Goal: Task Accomplishment & Management: Use online tool/utility

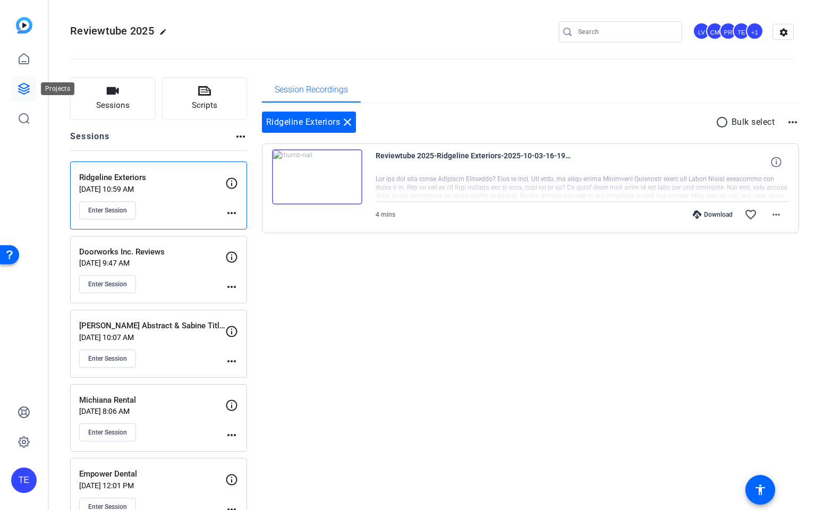
click at [18, 87] on icon at bounding box center [24, 88] width 13 height 13
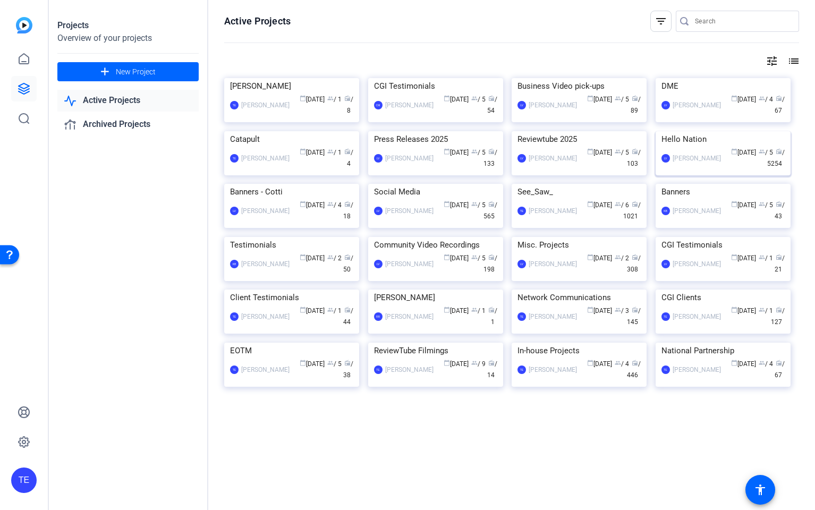
click at [709, 131] on img at bounding box center [723, 131] width 135 height 0
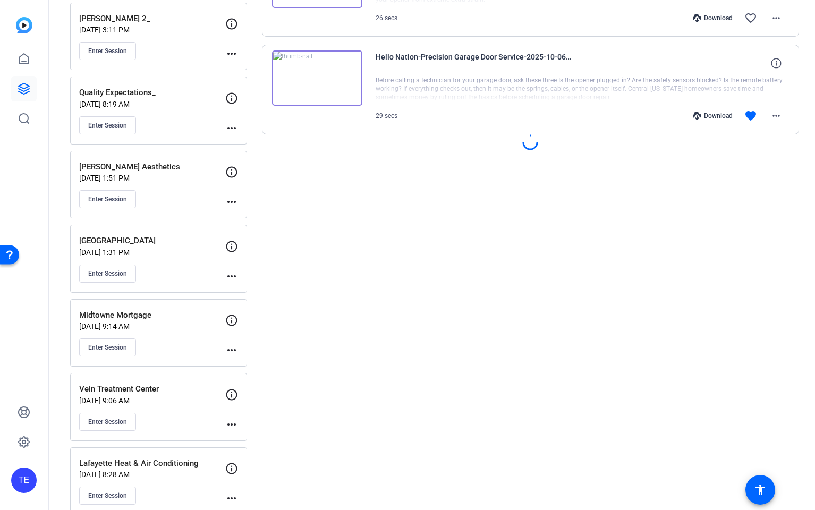
scroll to position [974, 0]
click at [104, 126] on span "Enter Session" at bounding box center [107, 126] width 39 height 9
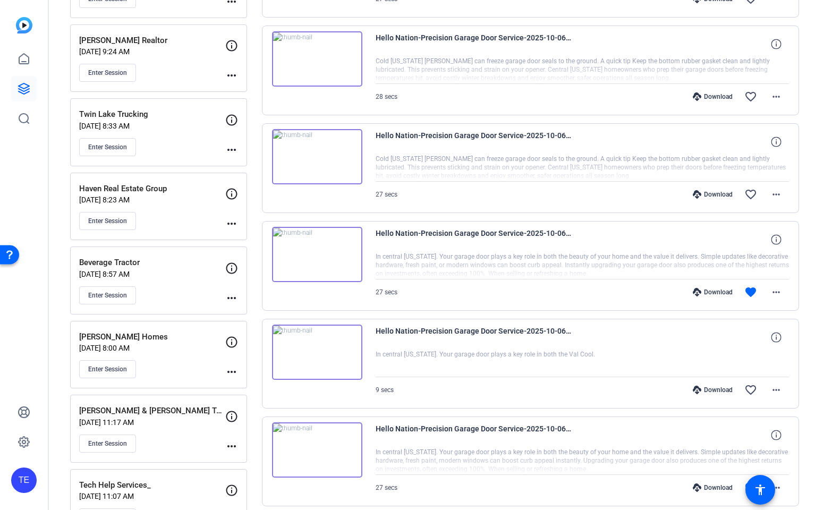
scroll to position [0, 0]
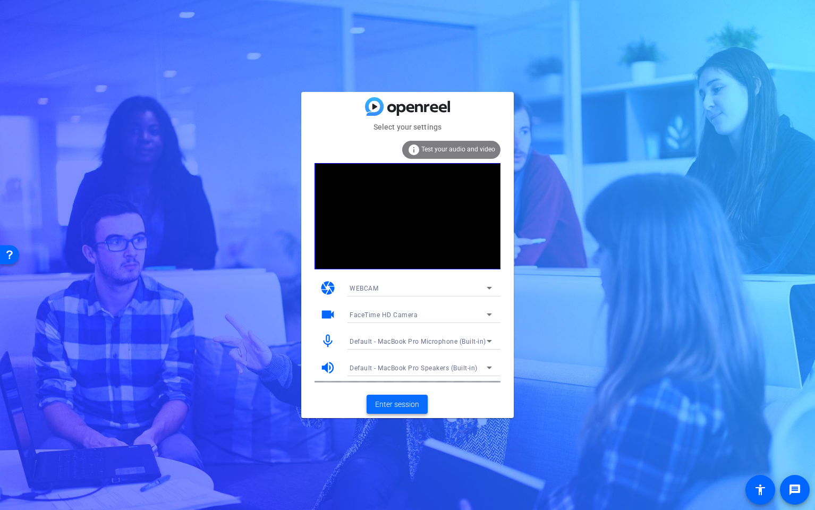
click at [407, 405] on span "Enter session" at bounding box center [397, 404] width 44 height 11
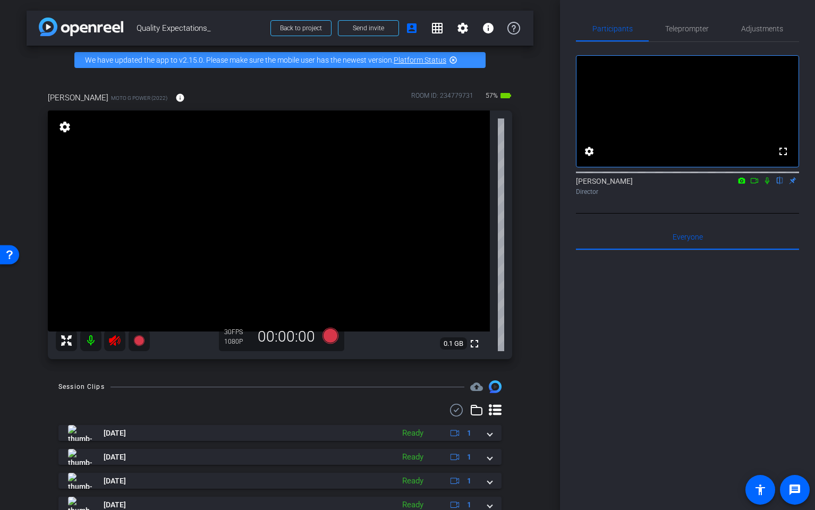
drag, startPoint x: 113, startPoint y: 339, endPoint x: 174, endPoint y: 405, distance: 89.9
click at [113, 339] on icon at bounding box center [114, 340] width 11 height 11
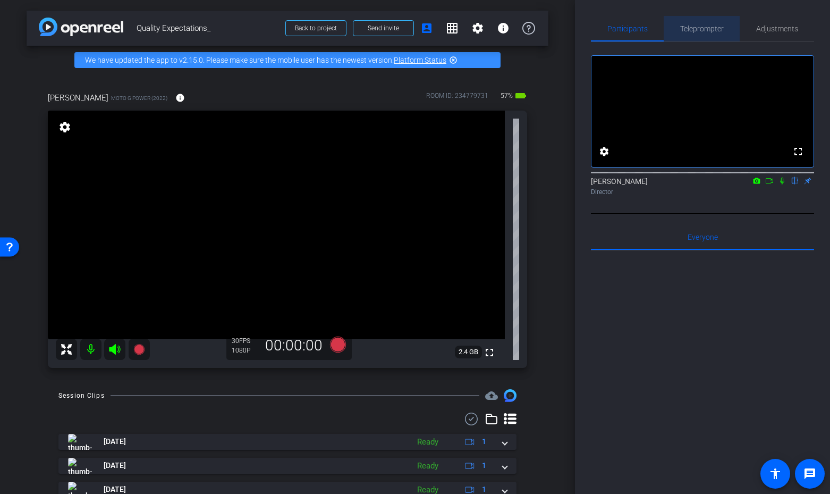
click at [703, 29] on span "Teleprompter" at bounding box center [702, 28] width 44 height 7
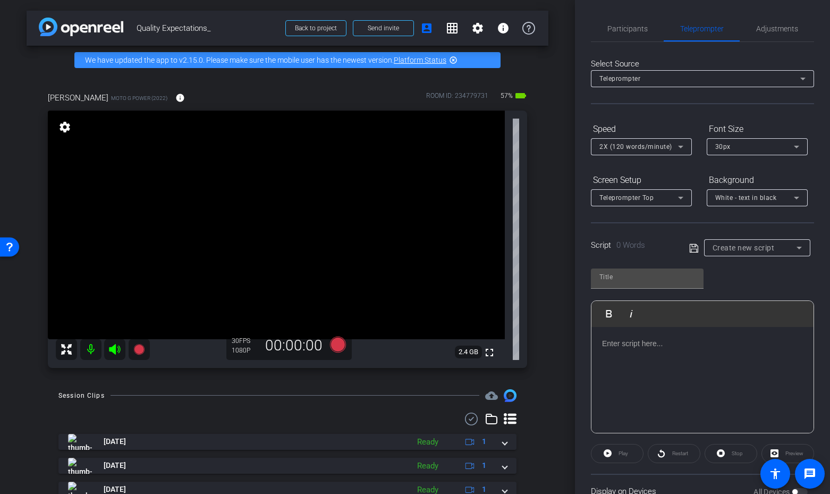
drag, startPoint x: 670, startPoint y: 349, endPoint x: 661, endPoint y: 345, distance: 9.6
click at [669, 348] on p at bounding box center [702, 343] width 201 height 12
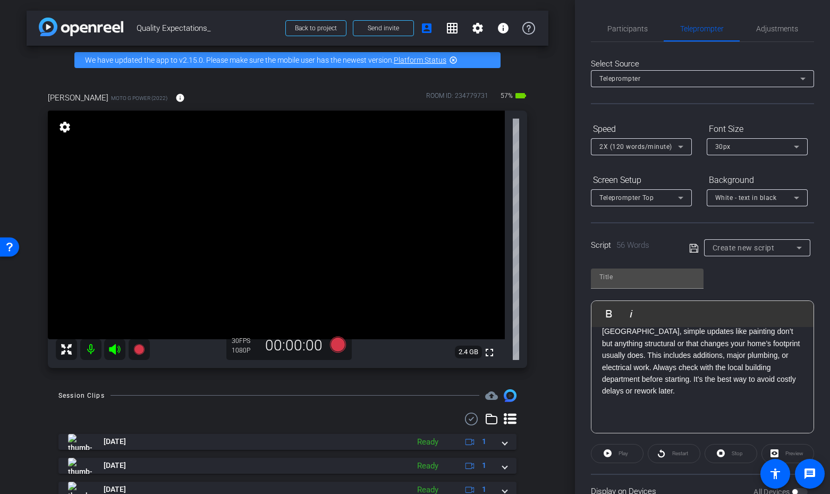
scroll to position [83, 0]
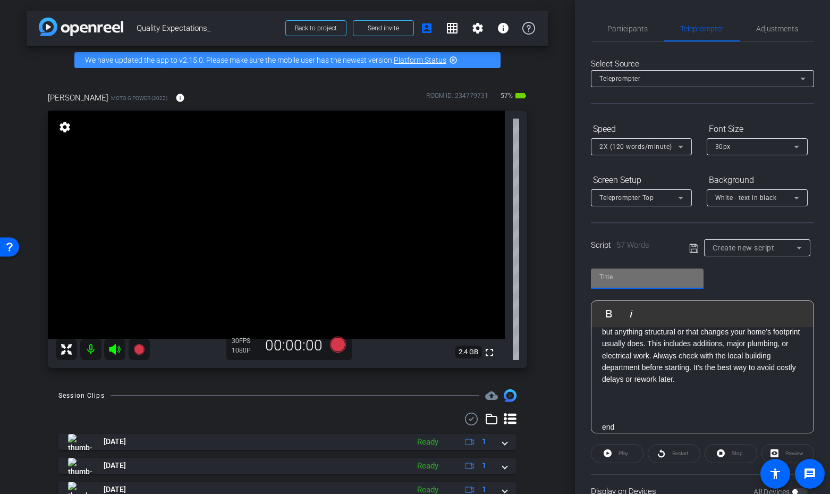
click at [641, 269] on div at bounding box center [647, 276] width 96 height 17
click at [608, 275] on input "text" at bounding box center [647, 276] width 96 height 13
type input "quality1"
click at [691, 246] on icon at bounding box center [693, 247] width 9 height 9
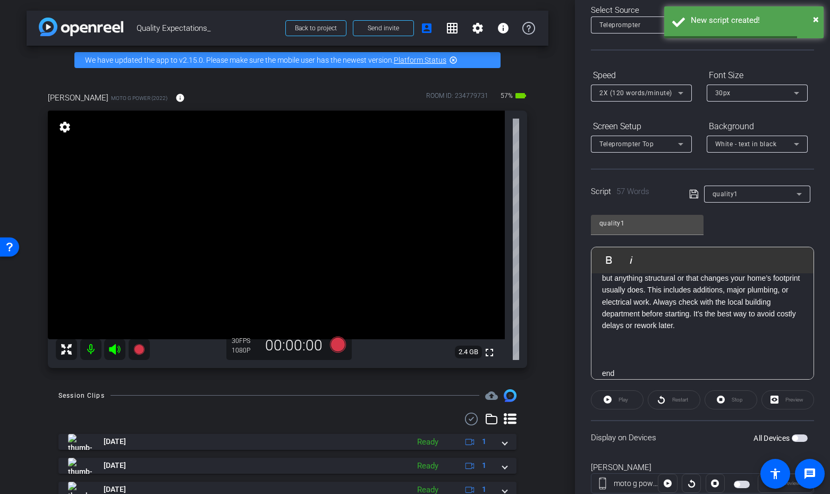
scroll to position [87, 0]
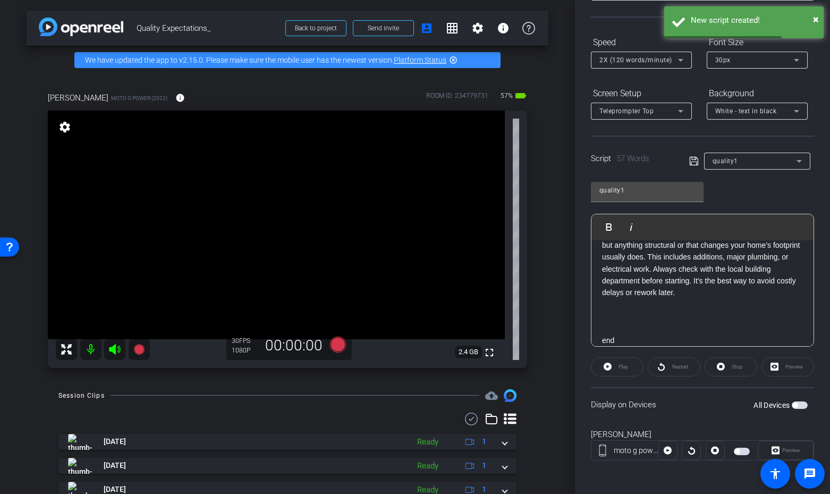
click at [799, 408] on span "button" at bounding box center [800, 404] width 16 height 7
click at [677, 368] on div "Restart" at bounding box center [674, 366] width 53 height 19
drag, startPoint x: 621, startPoint y: 366, endPoint x: 639, endPoint y: 372, distance: 19.8
click at [621, 366] on span "Play" at bounding box center [623, 366] width 10 height 6
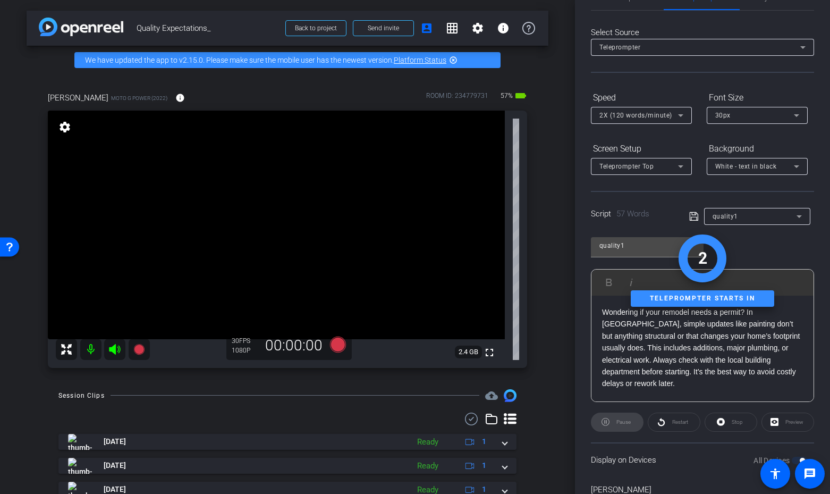
scroll to position [44, 0]
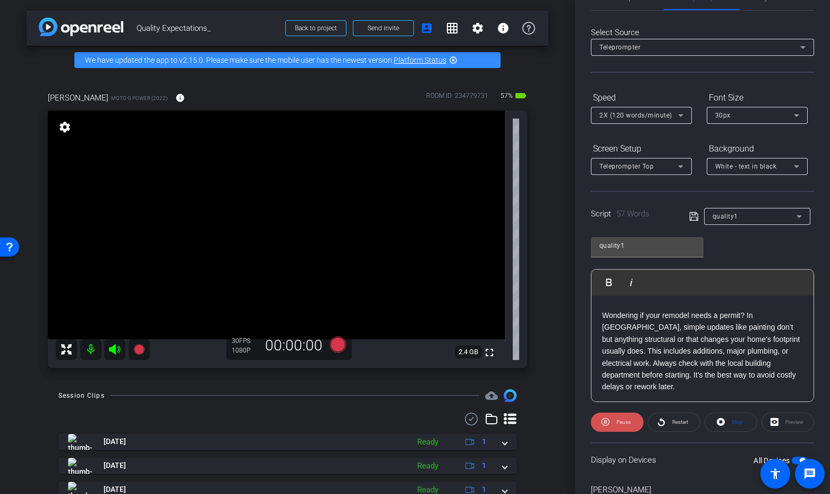
click at [621, 423] on span "Pause" at bounding box center [623, 422] width 14 height 6
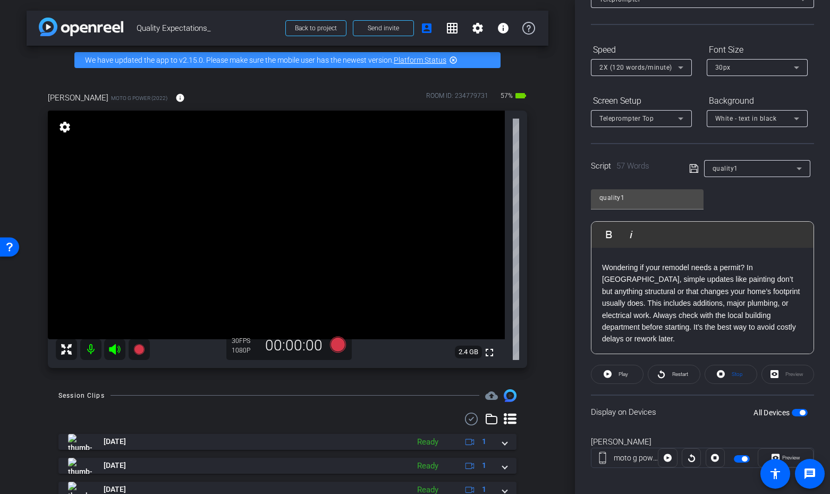
scroll to position [87, 0]
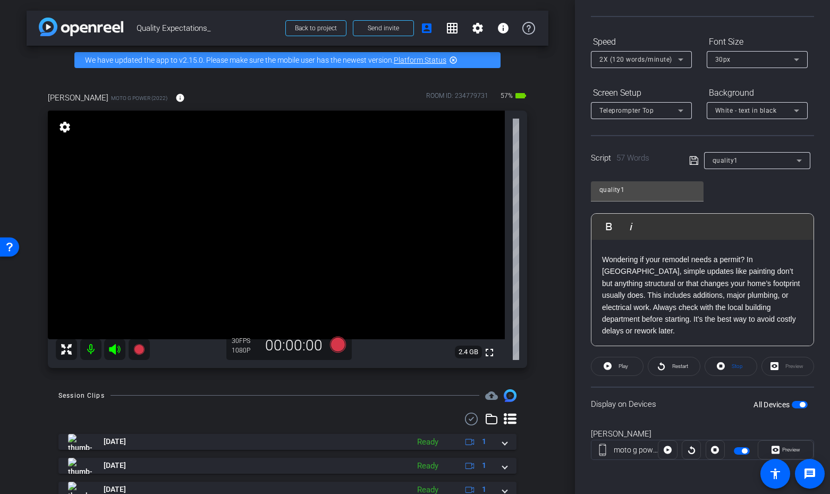
click at [791, 402] on label "All Devices" at bounding box center [772, 404] width 38 height 11
click at [792, 402] on button "All Devices" at bounding box center [800, 404] width 16 height 7
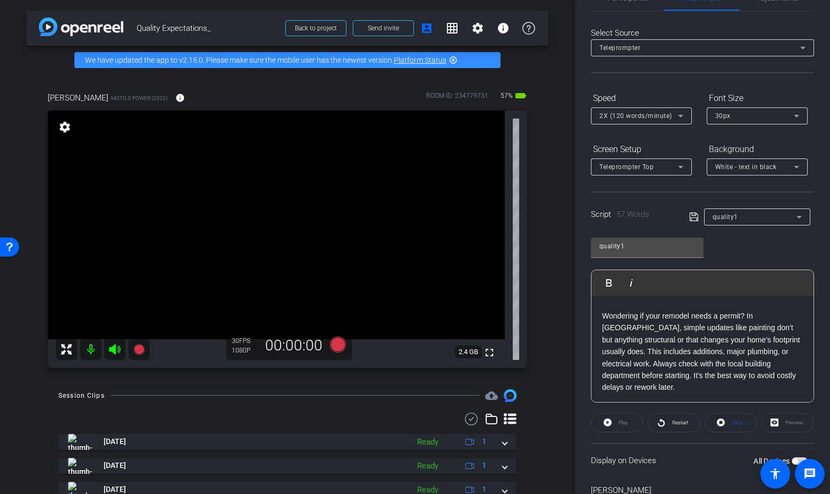
scroll to position [26, 0]
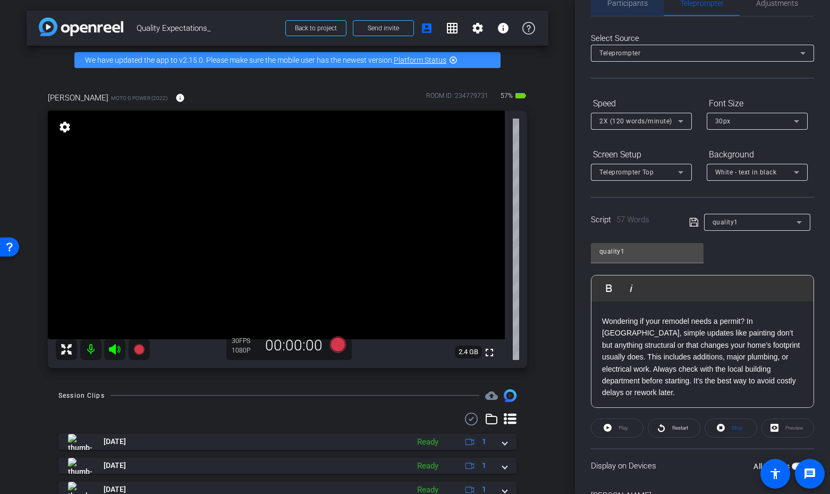
click at [622, 2] on span "Participants" at bounding box center [627, 2] width 40 height 7
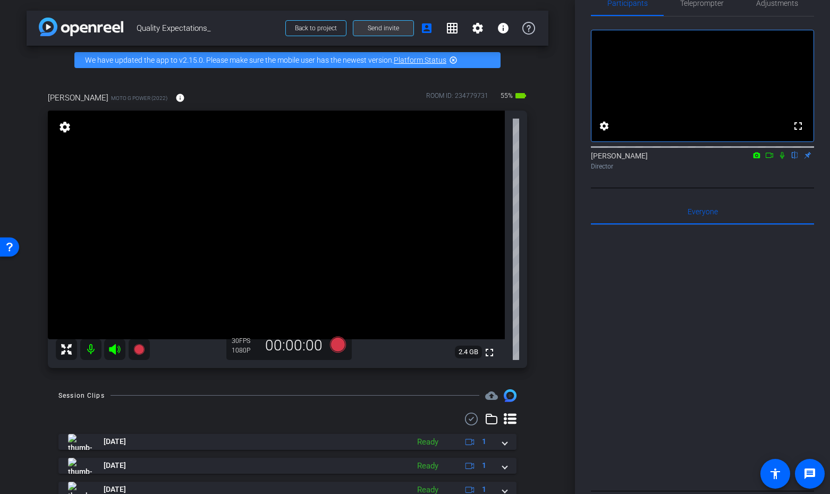
click at [385, 28] on span "Send invite" at bounding box center [383, 28] width 31 height 9
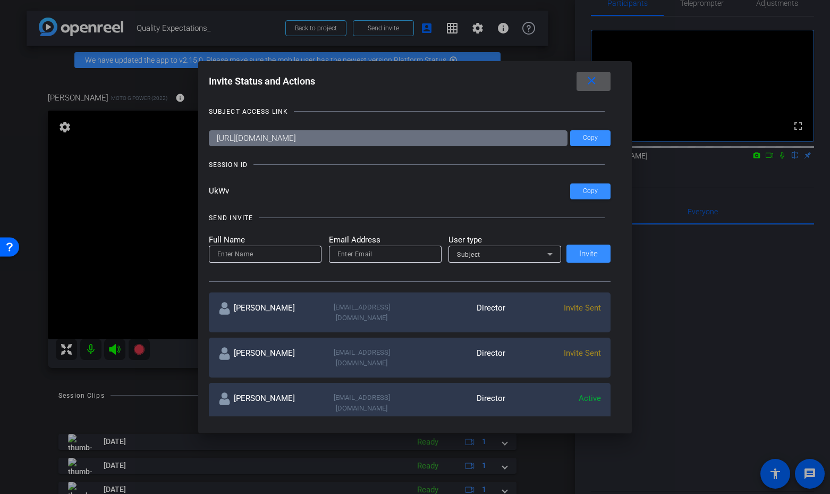
click at [593, 83] on mat-icon "close" at bounding box center [591, 80] width 13 height 13
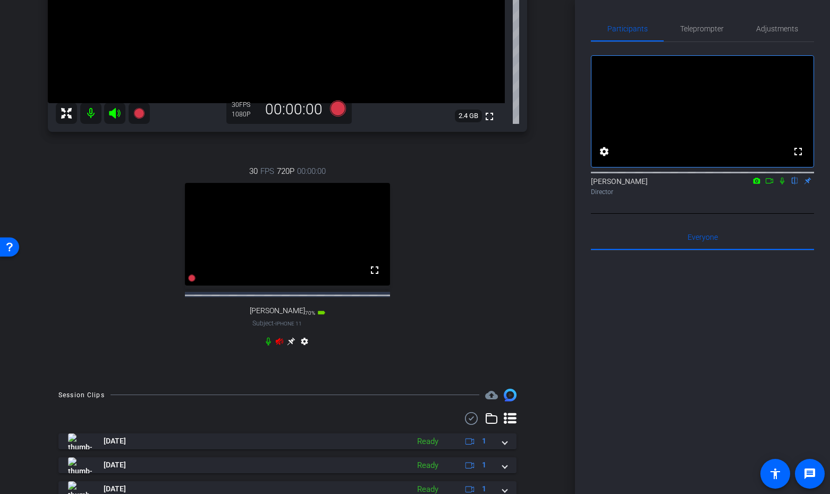
scroll to position [239, 0]
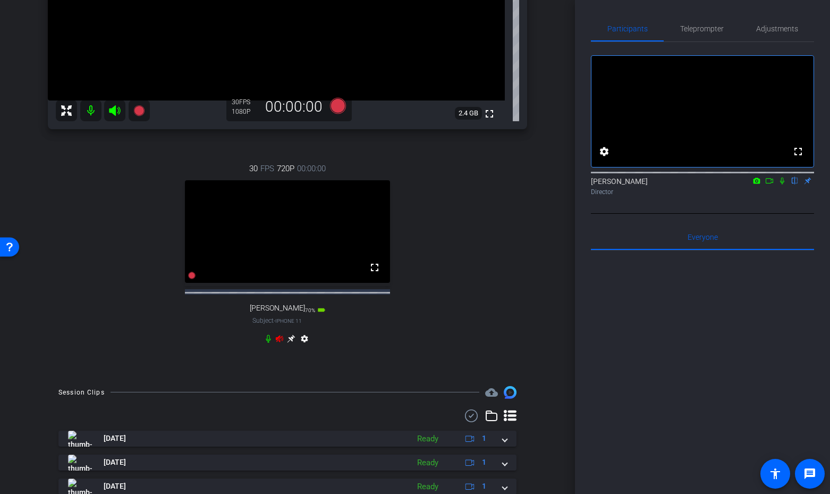
click at [279, 342] on icon at bounding box center [279, 338] width 7 height 7
click at [304, 347] on mat-icon "settings" at bounding box center [304, 340] width 13 height 13
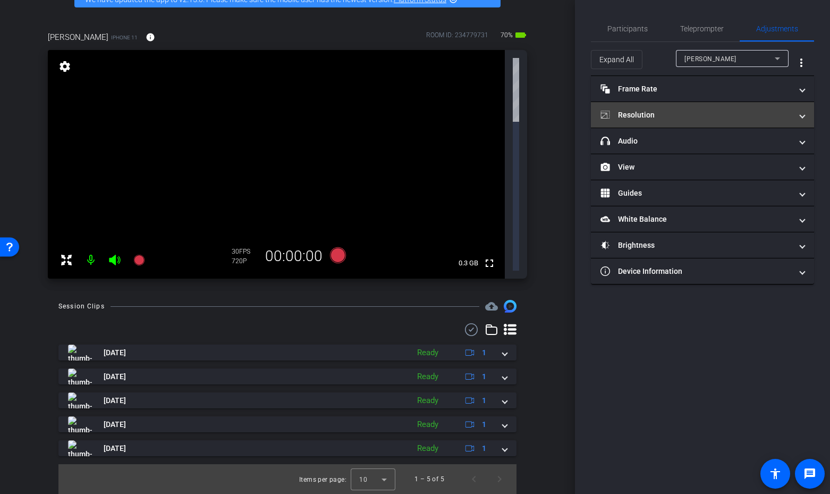
scroll to position [0, 0]
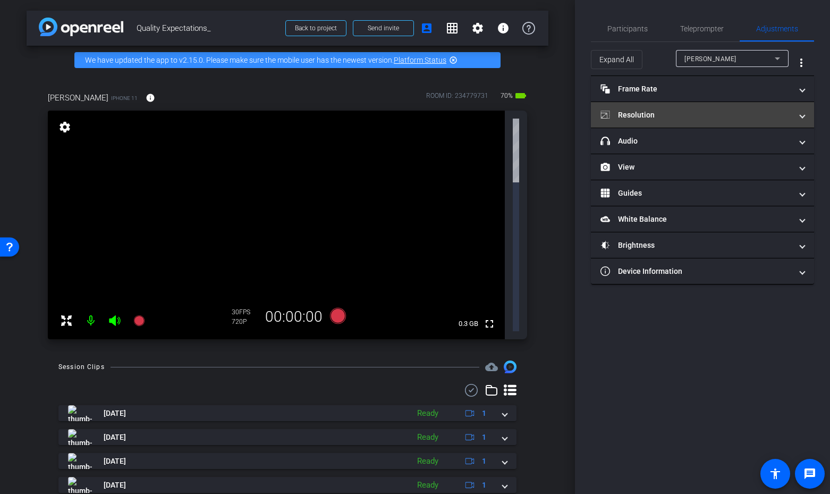
click at [692, 118] on mat-panel-title "Resolution" at bounding box center [695, 114] width 191 height 11
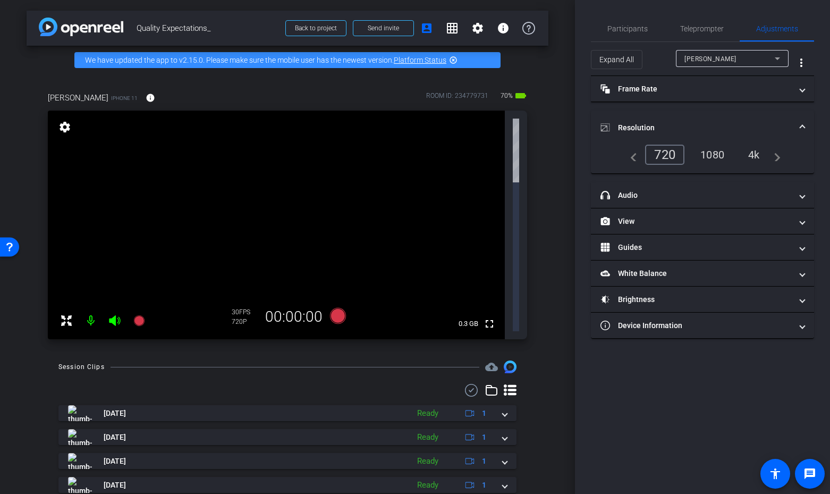
click at [750, 152] on div "4k" at bounding box center [754, 155] width 28 height 18
click at [713, 154] on div "1080" at bounding box center [712, 155] width 40 height 18
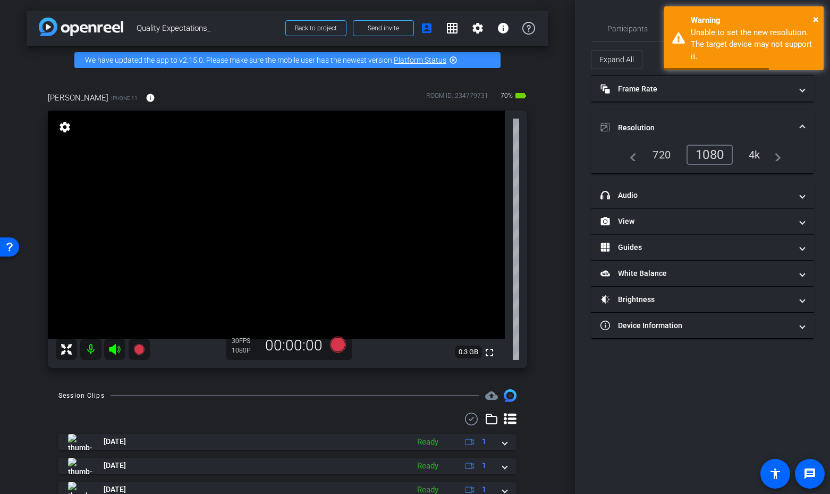
click at [752, 152] on div "4k" at bounding box center [755, 155] width 28 height 18
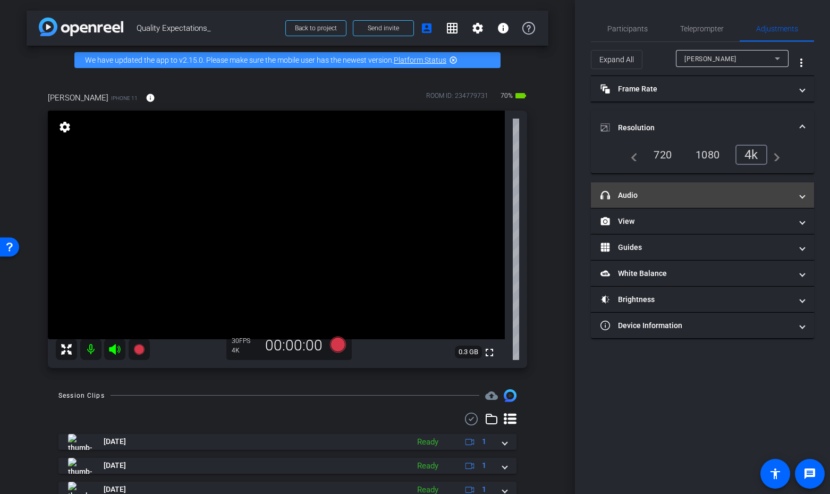
click at [687, 190] on mat-panel-title "headphone icon Audio" at bounding box center [695, 195] width 191 height 11
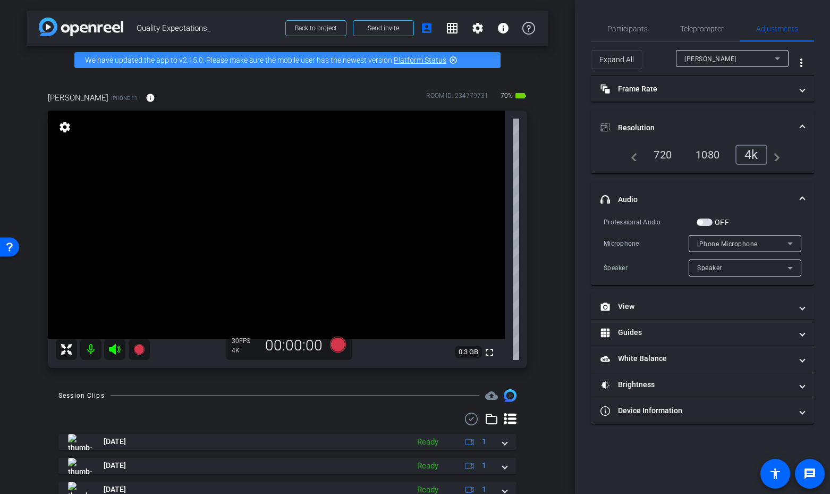
click at [708, 219] on span "button" at bounding box center [705, 221] width 16 height 7
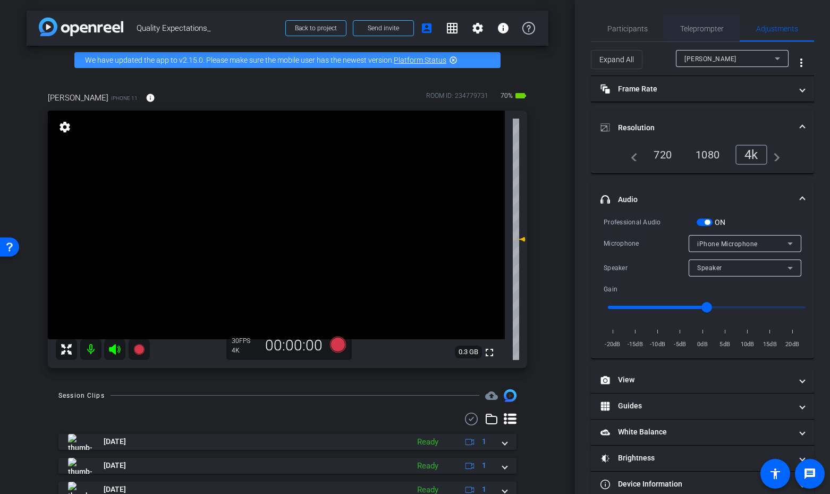
click at [699, 30] on span "Teleprompter" at bounding box center [702, 28] width 44 height 7
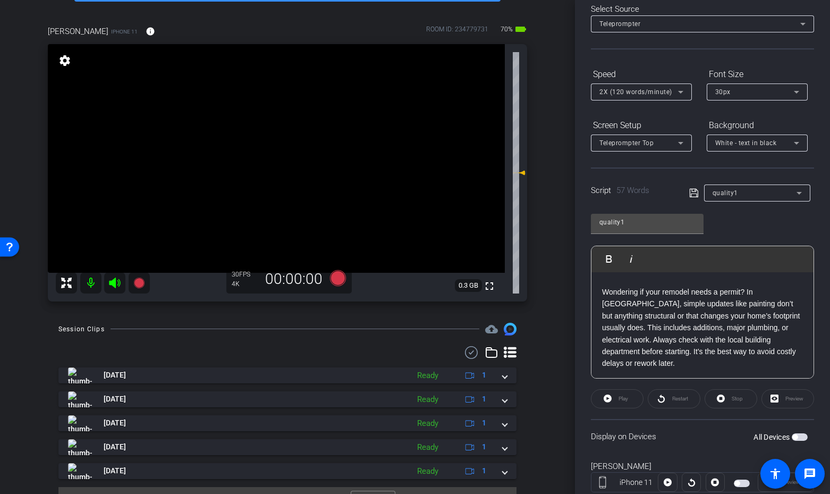
scroll to position [87, 0]
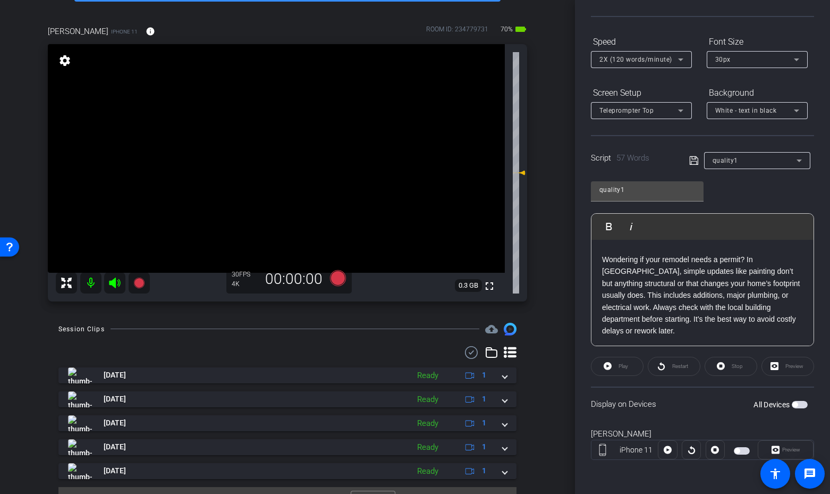
drag, startPoint x: 800, startPoint y: 406, endPoint x: 809, endPoint y: 405, distance: 9.0
click at [800, 406] on span "button" at bounding box center [800, 404] width 16 height 7
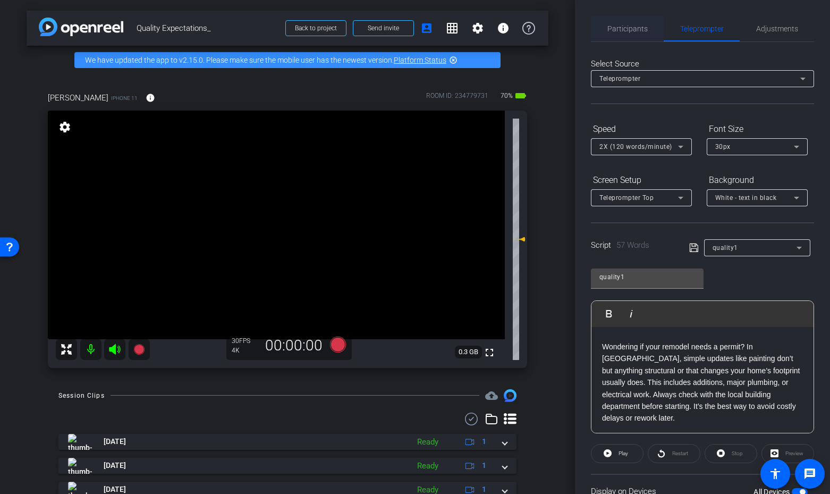
scroll to position [1, 0]
click at [619, 28] on span "Participants" at bounding box center [627, 27] width 40 height 7
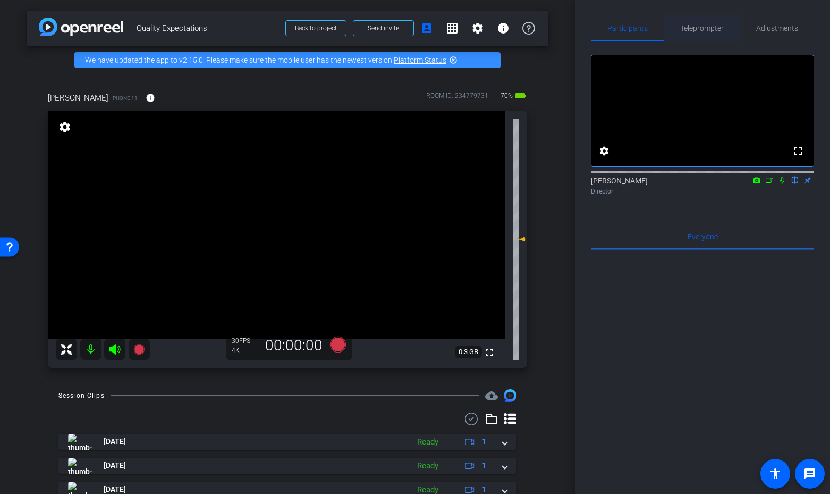
click at [705, 33] on span "Teleprompter" at bounding box center [702, 28] width 44 height 26
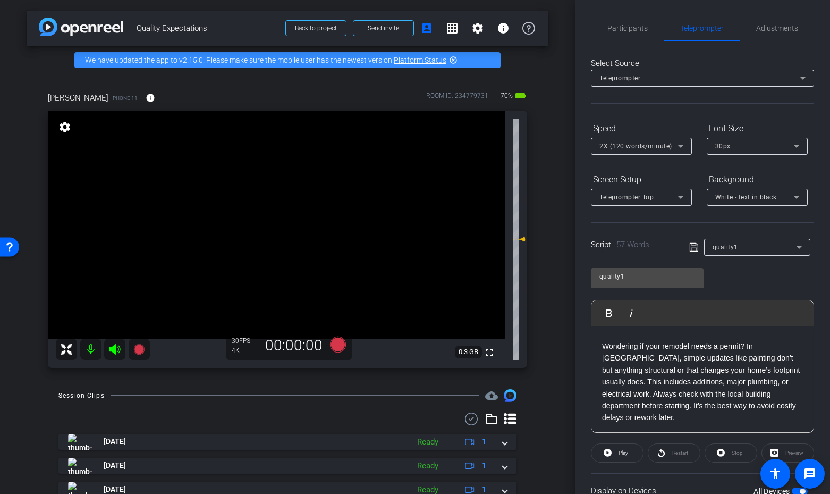
scroll to position [87, 0]
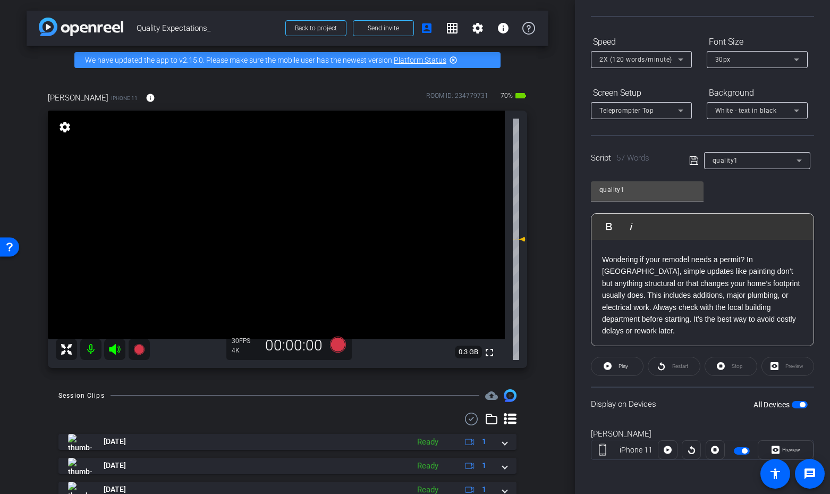
click at [111, 351] on icon at bounding box center [114, 349] width 13 height 13
click at [337, 346] on icon at bounding box center [338, 344] width 16 height 16
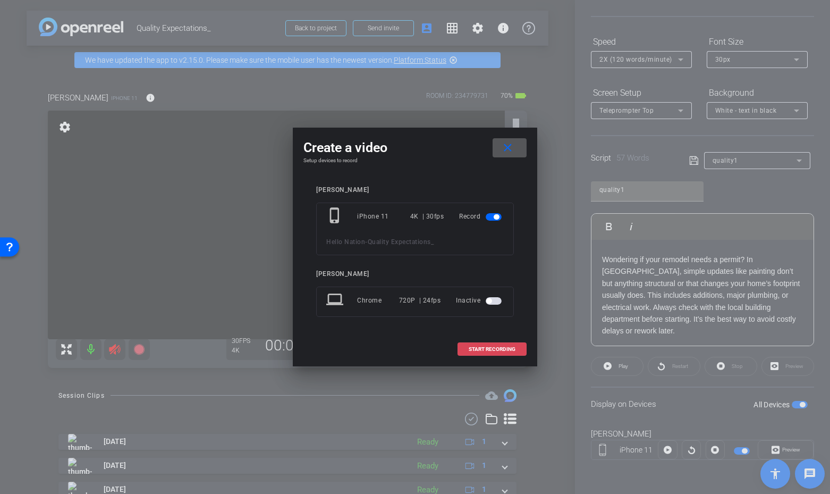
click at [488, 353] on span at bounding box center [492, 349] width 68 height 26
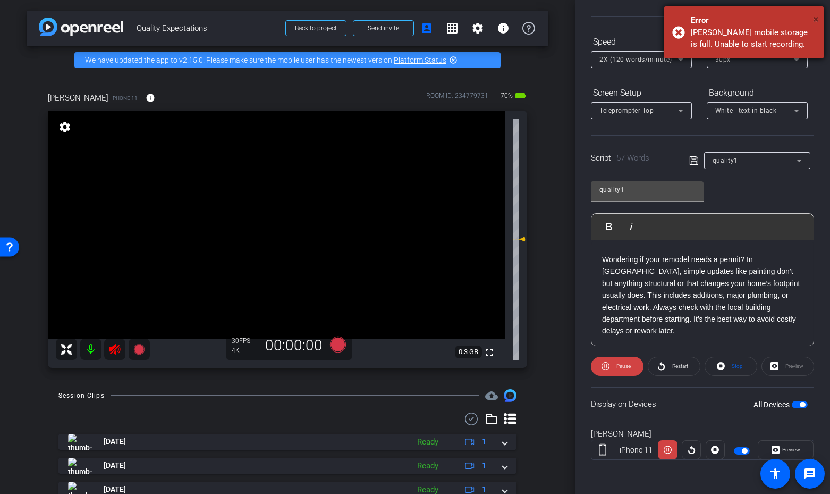
click at [814, 17] on span "×" at bounding box center [816, 19] width 6 height 13
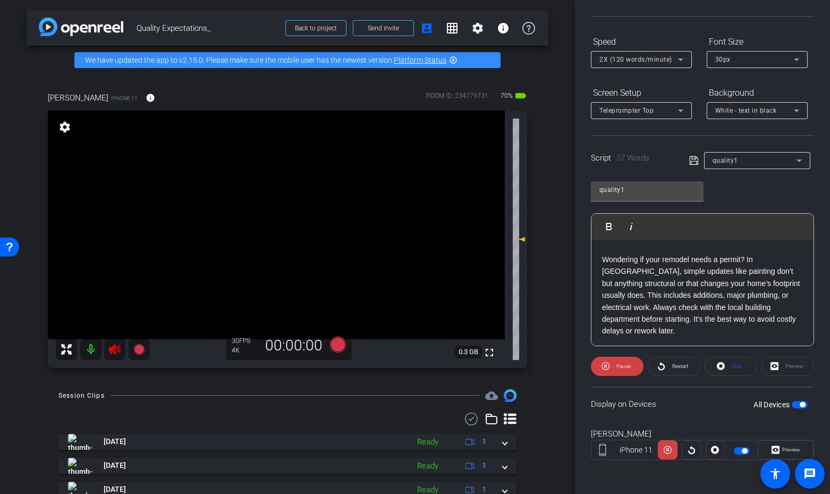
click at [117, 346] on icon at bounding box center [114, 349] width 11 height 11
click at [604, 362] on icon at bounding box center [605, 366] width 8 height 8
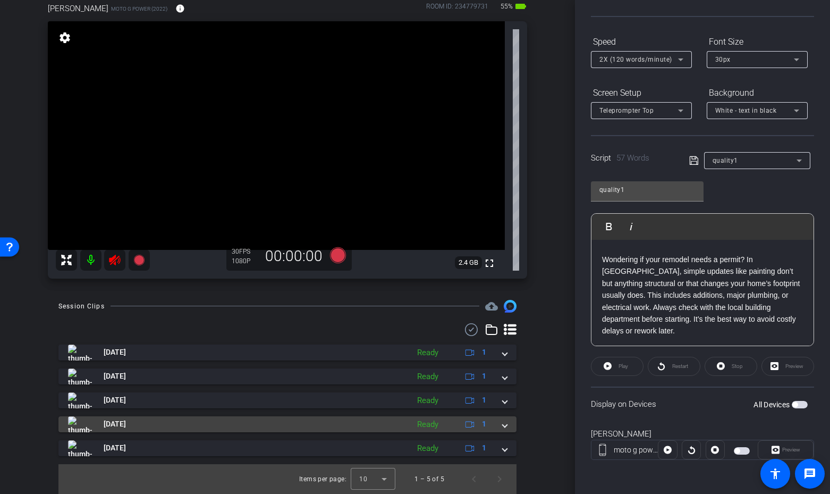
scroll to position [89, 0]
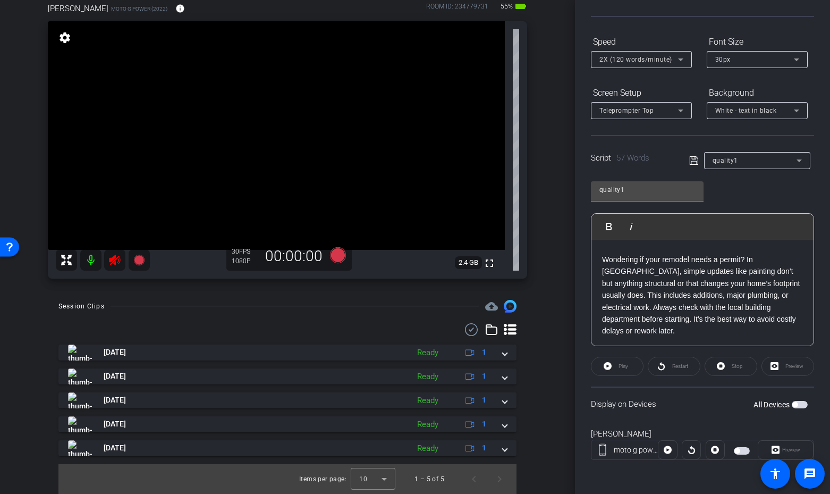
click at [117, 263] on icon at bounding box center [114, 259] width 13 height 13
click at [802, 404] on span "button" at bounding box center [800, 404] width 16 height 7
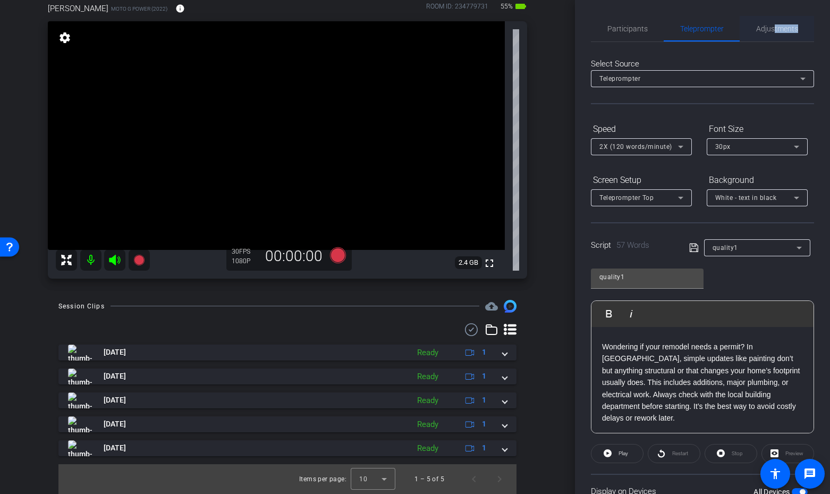
click at [774, 32] on span "Adjustments" at bounding box center [777, 29] width 42 height 26
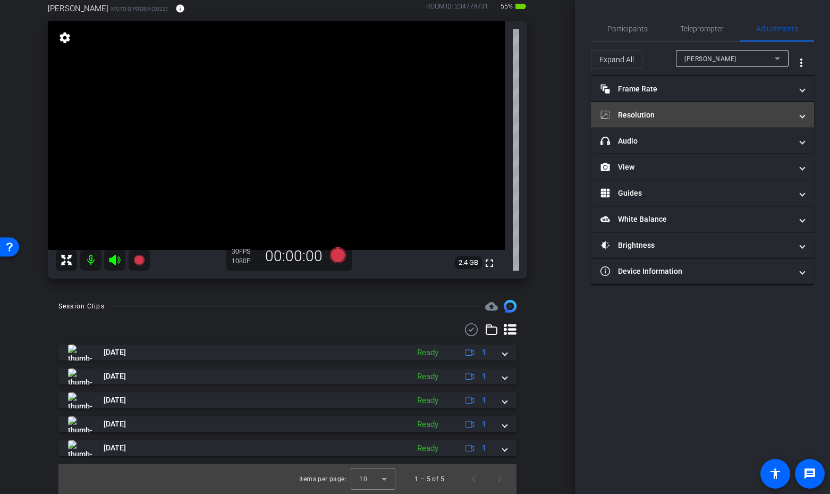
click at [680, 114] on mat-panel-title "Resolution" at bounding box center [695, 114] width 191 height 11
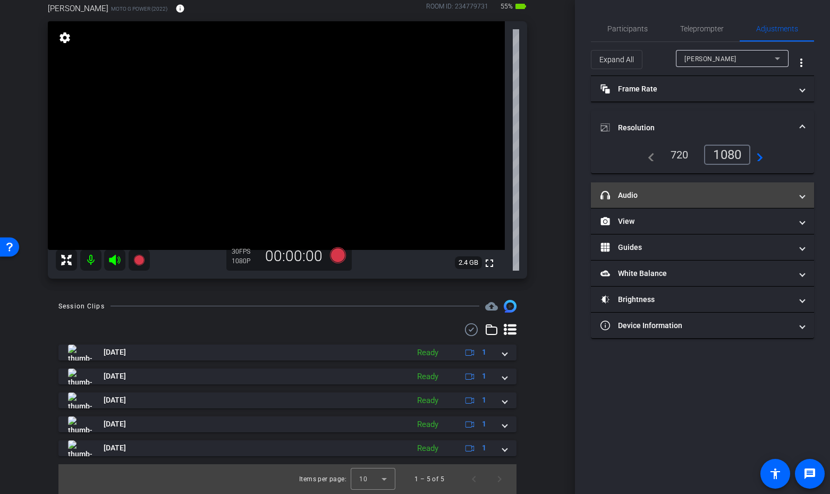
click at [677, 199] on mat-panel-title "headphone icon Audio" at bounding box center [695, 195] width 191 height 11
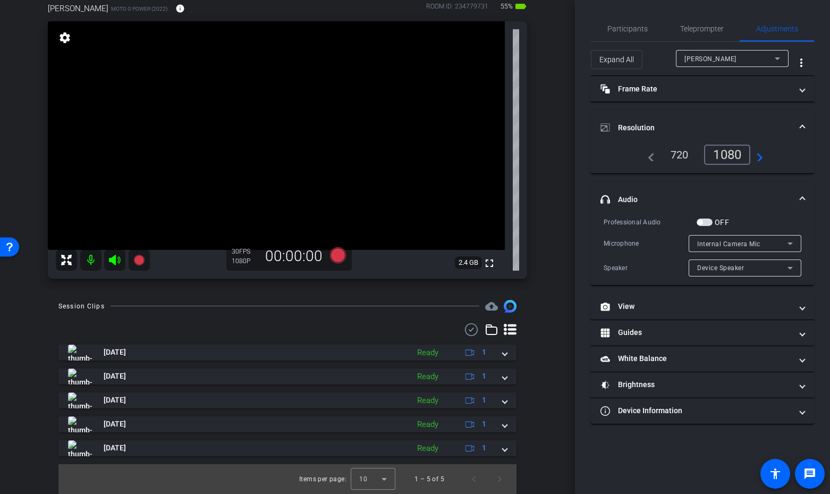
click at [709, 219] on span "button" at bounding box center [705, 221] width 16 height 7
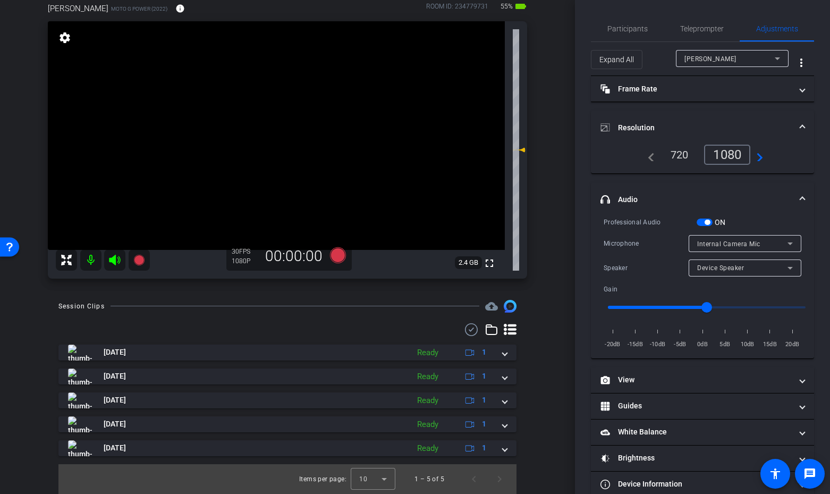
click at [114, 256] on icon at bounding box center [114, 259] width 11 height 11
click at [638, 31] on span "Participants" at bounding box center [627, 28] width 40 height 7
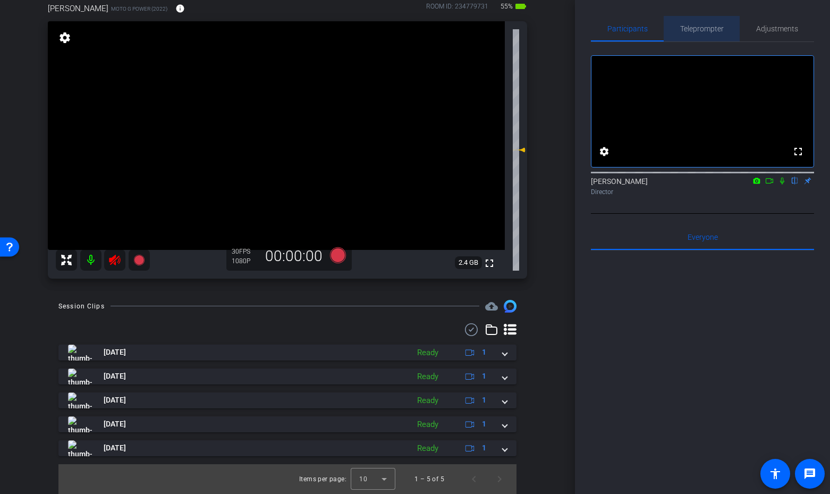
click at [689, 26] on span "Teleprompter" at bounding box center [702, 28] width 44 height 7
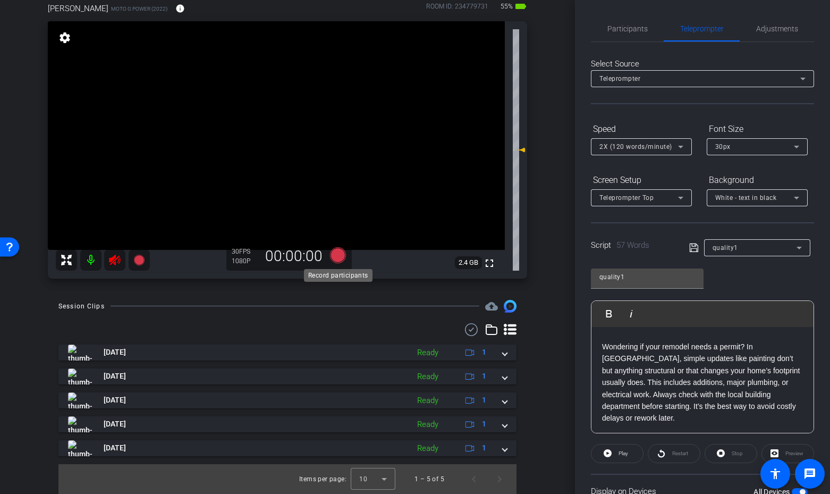
click at [335, 256] on icon at bounding box center [338, 255] width 16 height 16
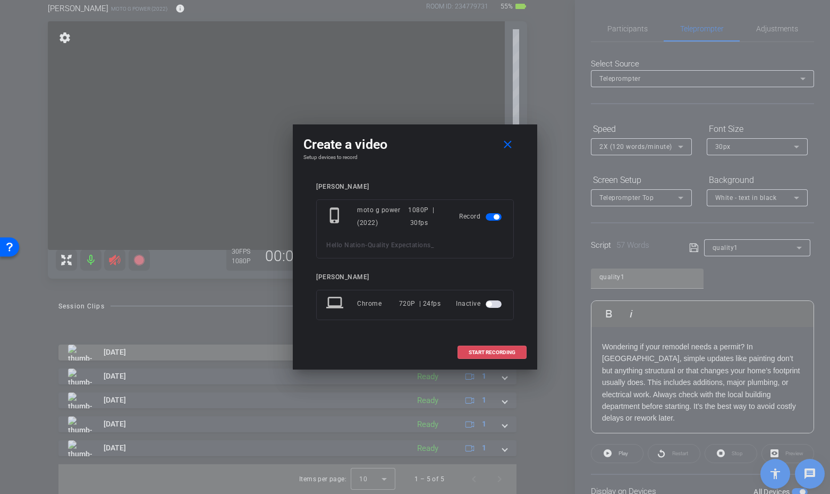
click at [488, 345] on span at bounding box center [492, 352] width 68 height 26
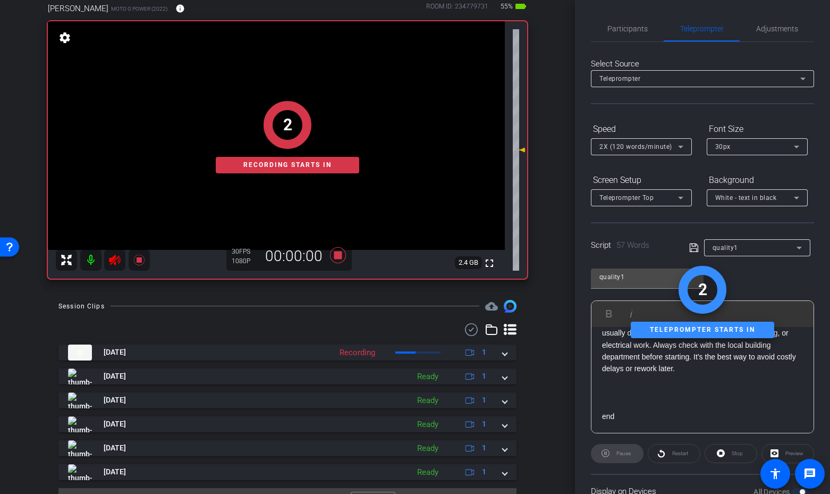
scroll to position [87, 0]
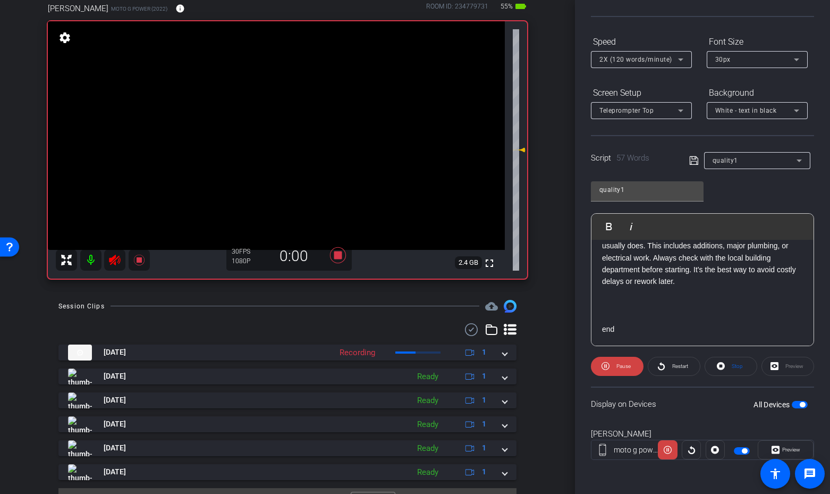
click at [672, 365] on span "Restart" at bounding box center [680, 366] width 16 height 6
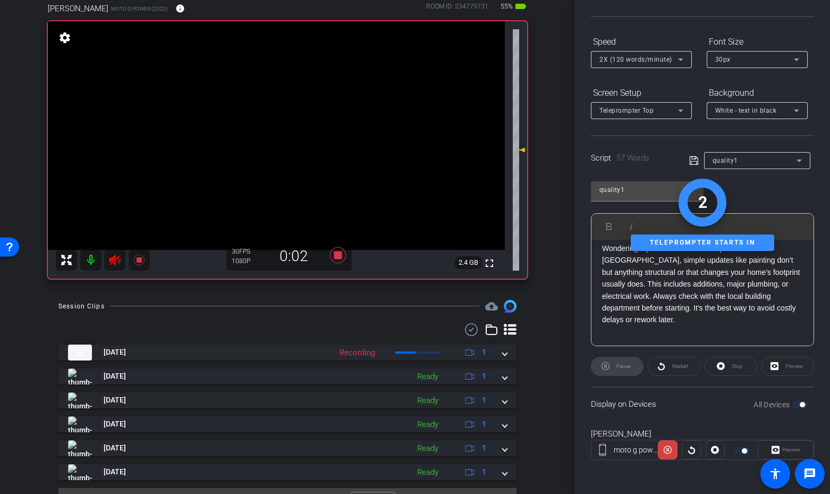
scroll to position [37, 0]
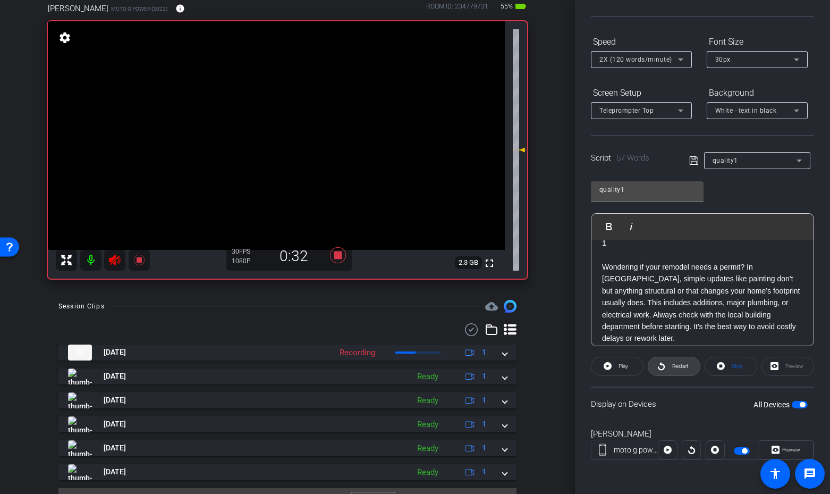
drag, startPoint x: 667, startPoint y: 367, endPoint x: 695, endPoint y: 408, distance: 49.8
click at [668, 368] on span at bounding box center [674, 366] width 52 height 26
click at [672, 368] on span "Restart" at bounding box center [680, 366] width 16 height 6
click at [113, 260] on icon at bounding box center [114, 259] width 13 height 13
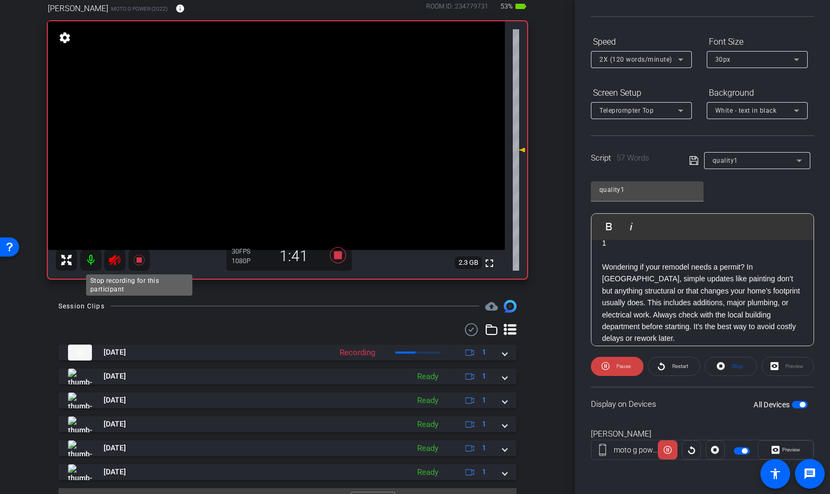
drag, startPoint x: 135, startPoint y: 260, endPoint x: 154, endPoint y: 267, distance: 19.3
click at [135, 260] on icon at bounding box center [139, 259] width 13 height 13
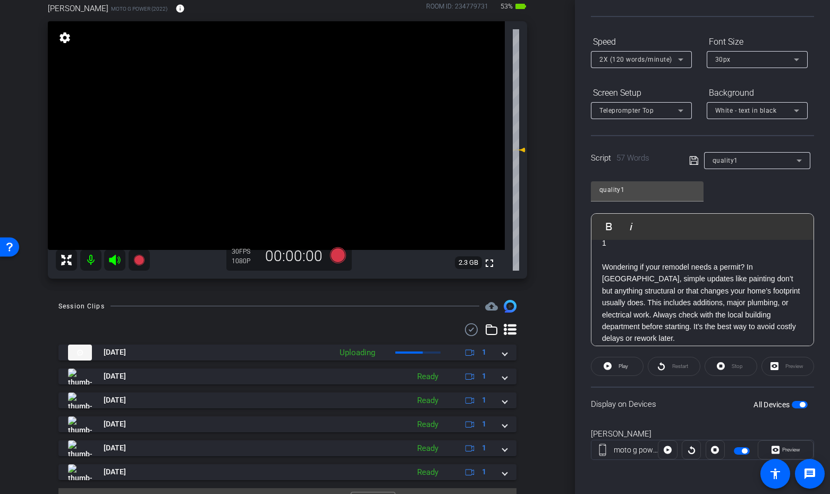
scroll to position [49, 0]
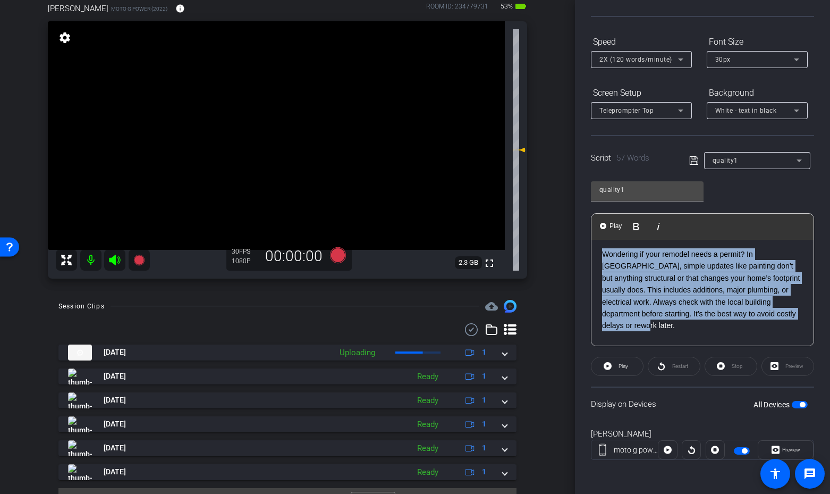
drag, startPoint x: 622, startPoint y: 327, endPoint x: 602, endPoint y: 259, distance: 70.9
click at [602, 258] on p "Wondering if your remodel needs a permit? In Stafford, simple updates like pain…" at bounding box center [702, 289] width 201 height 83
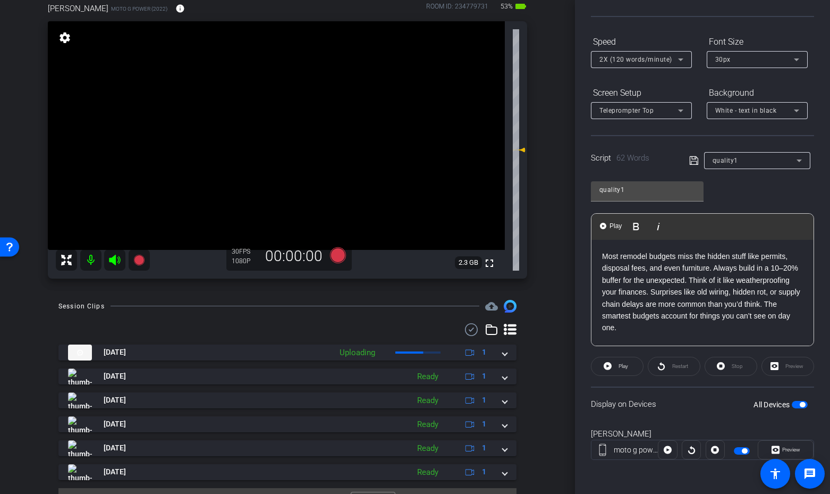
scroll to position [49, 0]
click at [797, 403] on span "button" at bounding box center [800, 404] width 16 height 7
click at [795, 404] on span "button" at bounding box center [794, 404] width 5 height 5
click at [113, 258] on icon at bounding box center [114, 259] width 11 height 11
click at [339, 256] on icon at bounding box center [338, 255] width 16 height 16
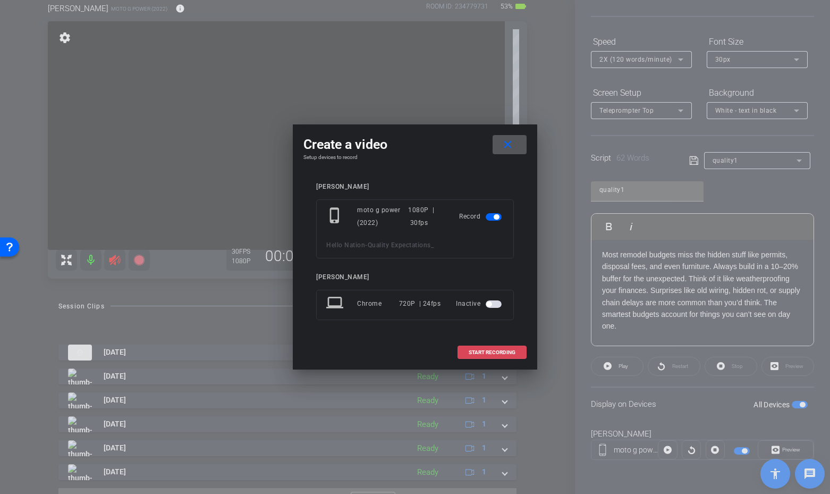
click at [487, 351] on span "START RECORDING" at bounding box center [492, 352] width 47 height 5
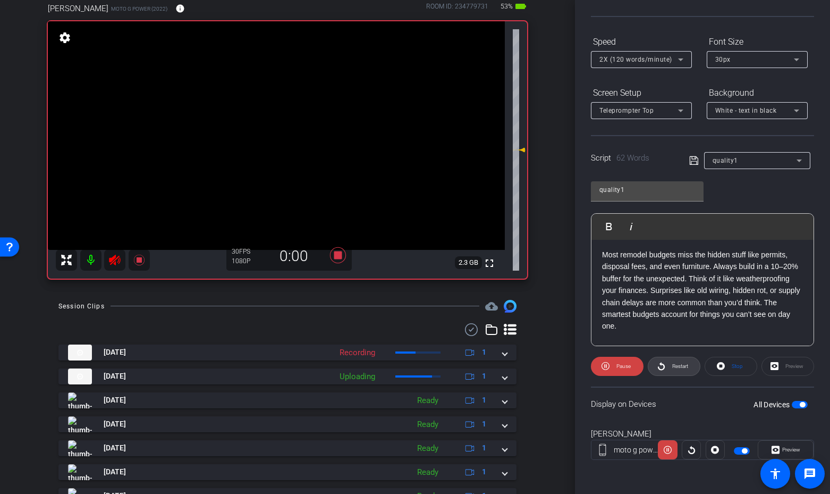
click at [669, 366] on span "Restart" at bounding box center [678, 366] width 19 height 15
click at [682, 370] on span "Restart" at bounding box center [678, 366] width 19 height 15
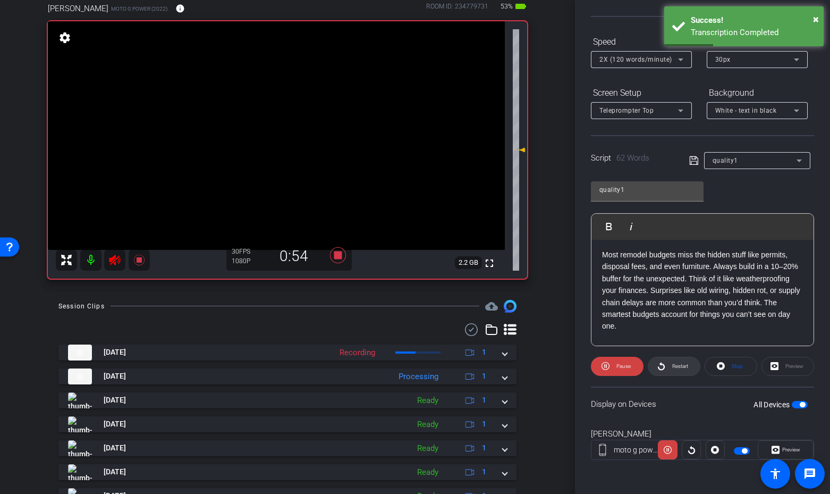
click at [675, 367] on span "Restart" at bounding box center [680, 366] width 16 height 6
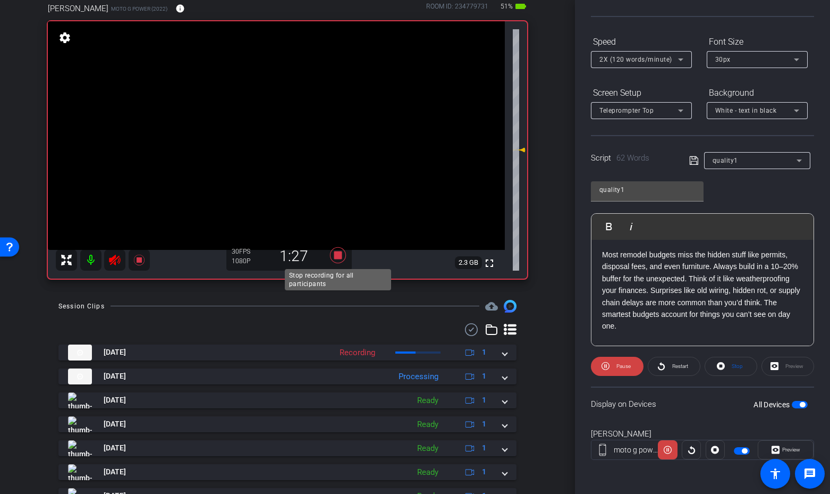
click at [337, 255] on icon at bounding box center [338, 255] width 16 height 16
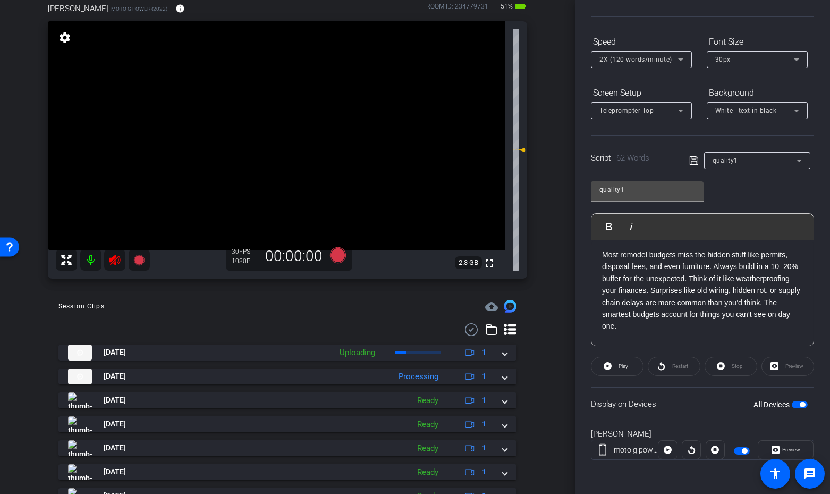
click at [113, 262] on icon at bounding box center [114, 259] width 13 height 13
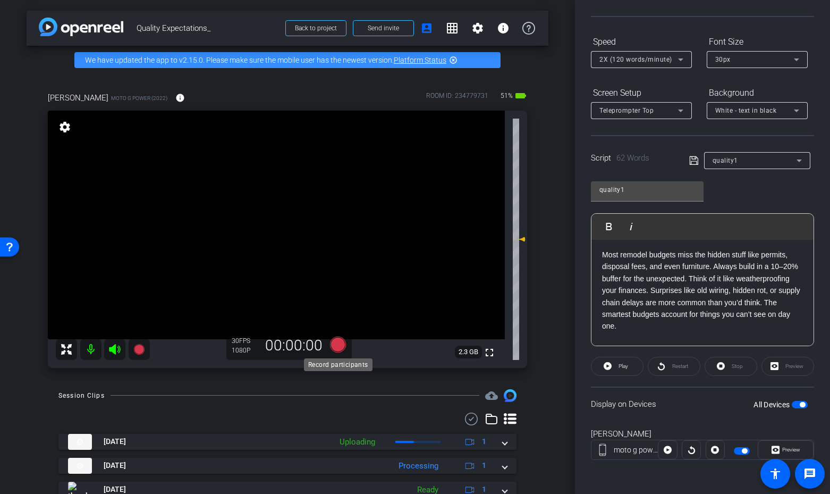
click at [338, 342] on icon at bounding box center [338, 344] width 16 height 16
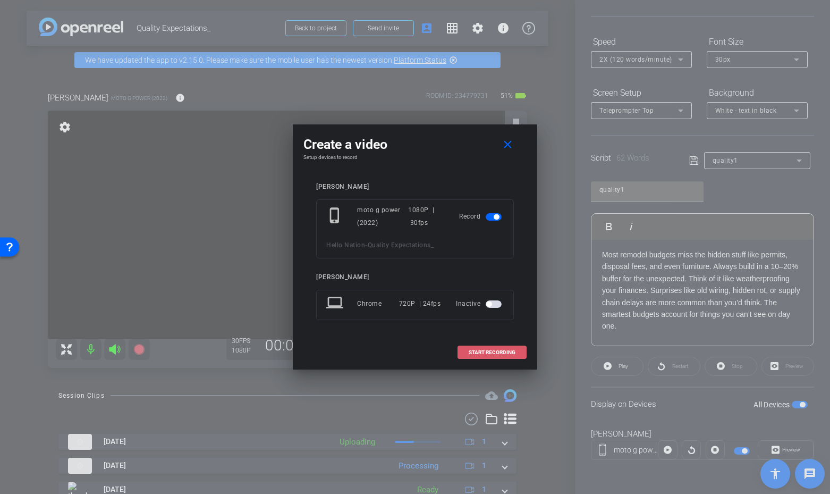
click at [481, 352] on span "START RECORDING" at bounding box center [492, 352] width 47 height 5
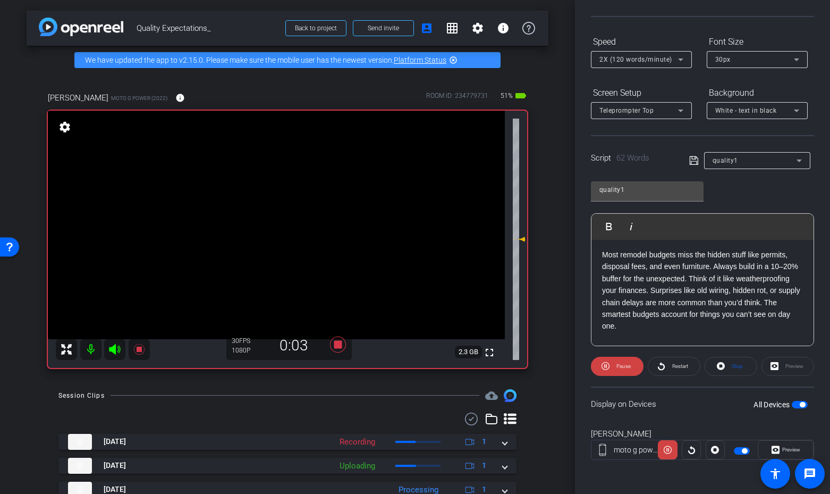
click at [112, 347] on icon at bounding box center [114, 349] width 11 height 11
click at [116, 349] on icon at bounding box center [114, 349] width 13 height 13
click at [342, 346] on icon at bounding box center [338, 344] width 26 height 19
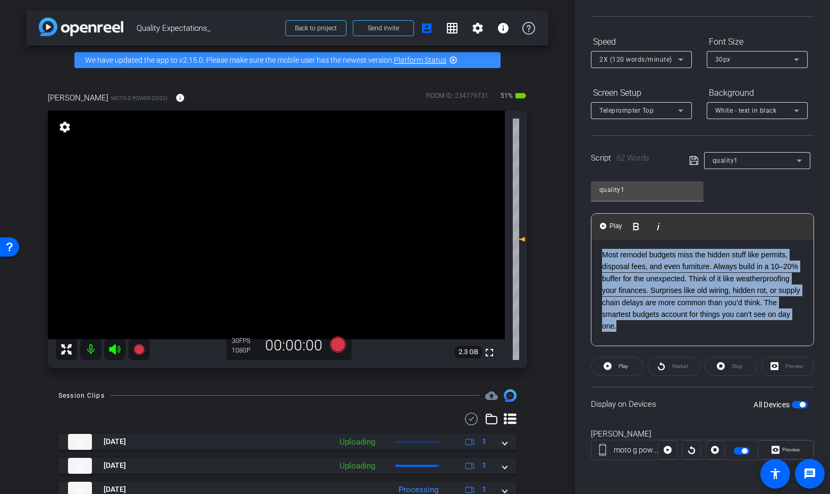
drag, startPoint x: 619, startPoint y: 316, endPoint x: 600, endPoint y: 258, distance: 61.3
click at [600, 258] on div "3 2 1 Most remodel budgets miss the hidden stuff like permits, disposal fees, a…" at bounding box center [702, 291] width 222 height 200
copy p "Most remodel budgets miss the hidden stuff like permits, disposal fees, and eve…"
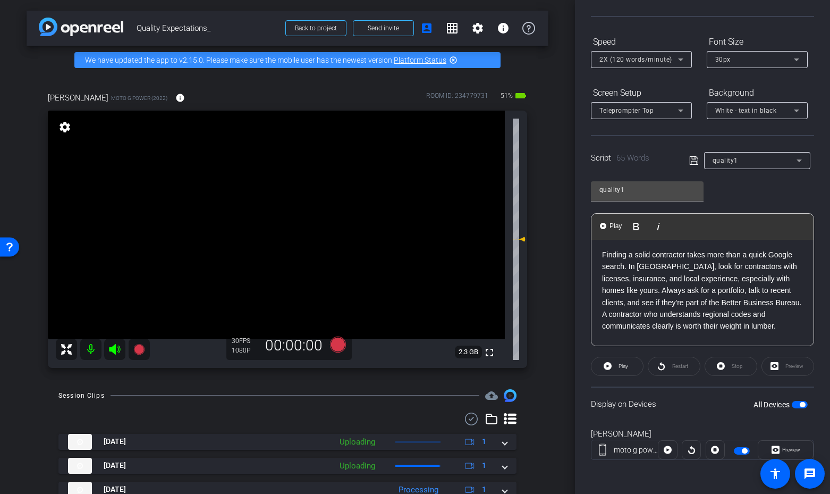
click at [809, 404] on div "Display on Devices All Devices" at bounding box center [702, 403] width 223 height 35
click at [801, 404] on span "button" at bounding box center [802, 404] width 5 height 5
click at [801, 404] on span "button" at bounding box center [800, 404] width 16 height 7
drag, startPoint x: 673, startPoint y: 363, endPoint x: 640, endPoint y: 369, distance: 33.5
click at [673, 363] on div "Restart" at bounding box center [674, 365] width 53 height 19
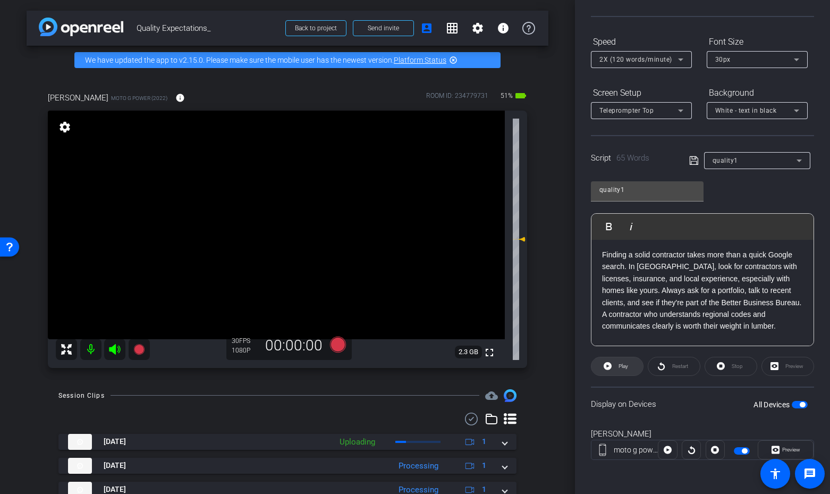
click at [632, 368] on span at bounding box center [617, 366] width 52 height 26
click at [112, 348] on icon at bounding box center [114, 349] width 11 height 11
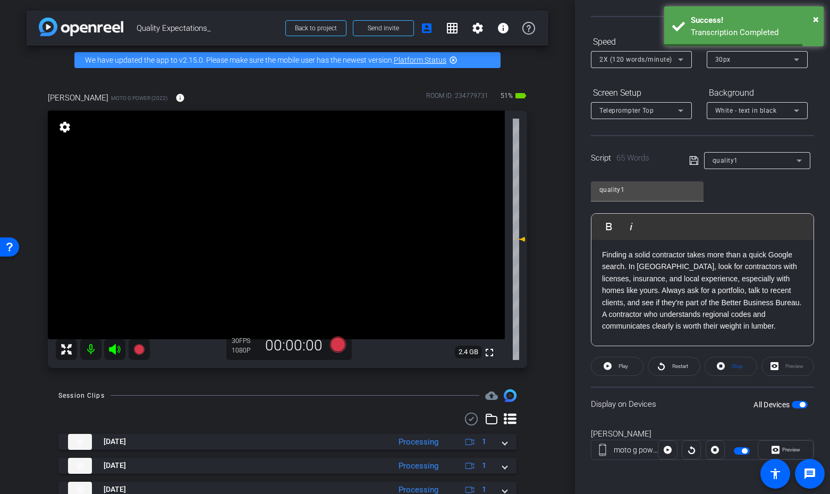
click at [112, 348] on icon at bounding box center [114, 349] width 11 height 11
click at [334, 344] on icon at bounding box center [338, 344] width 16 height 16
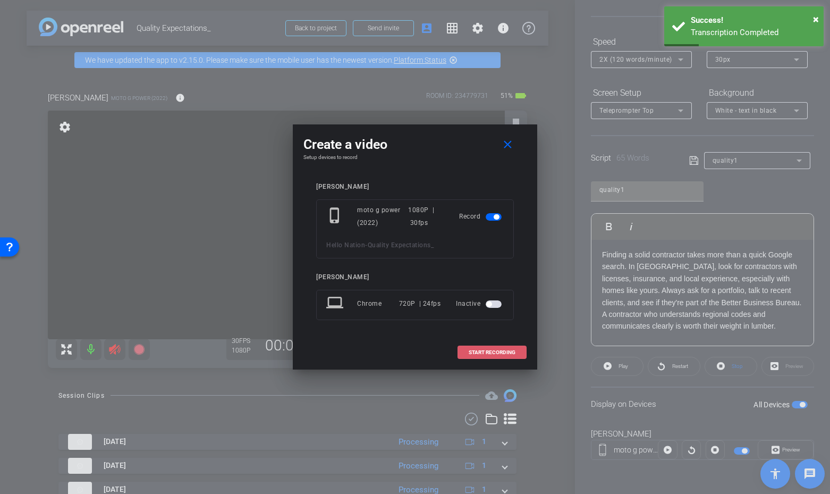
click at [493, 355] on button "START RECORDING" at bounding box center [491, 351] width 69 height 13
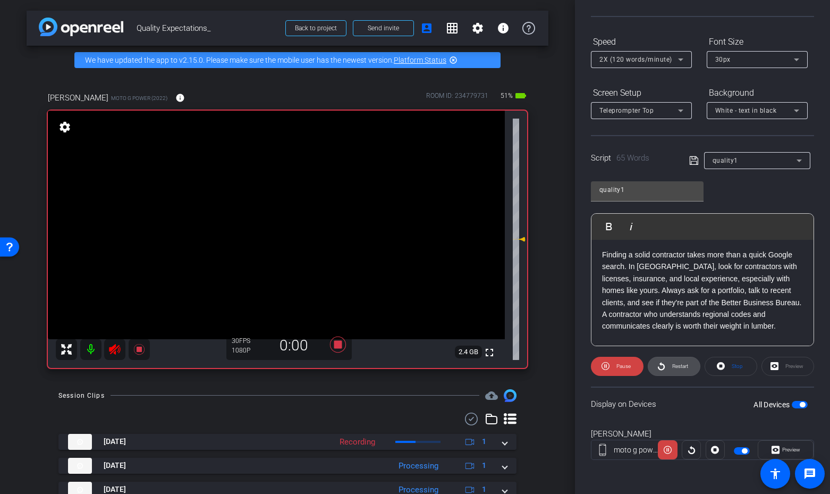
click at [676, 366] on span "Restart" at bounding box center [680, 366] width 16 height 6
click at [338, 345] on icon at bounding box center [338, 344] width 16 height 16
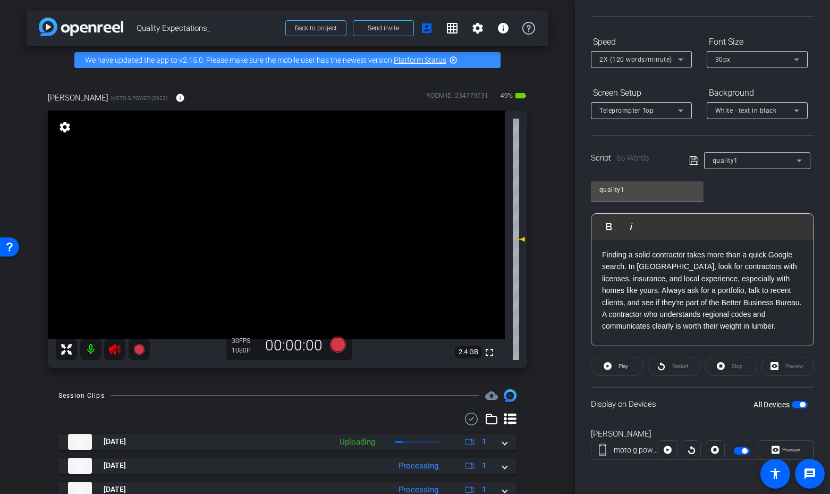
click at [111, 350] on icon at bounding box center [114, 349] width 11 height 11
click at [788, 325] on p "Finding a solid contractor takes more than a quick Google search. In Stafford, …" at bounding box center [702, 290] width 201 height 83
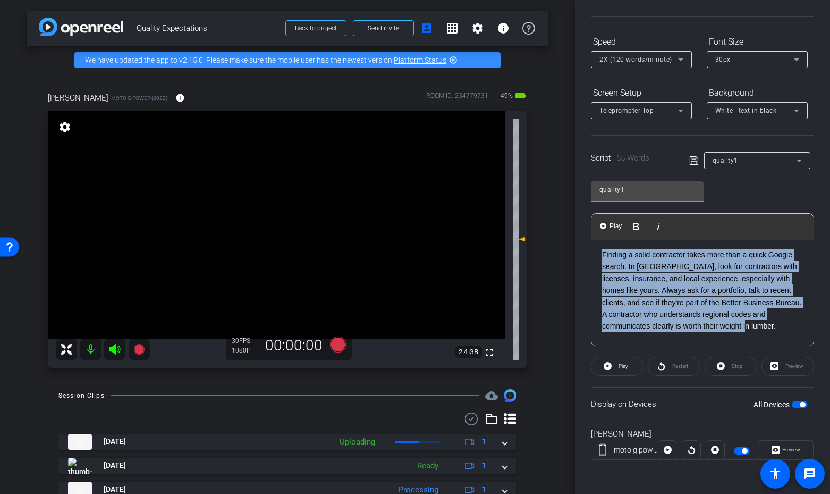
drag, startPoint x: 788, startPoint y: 327, endPoint x: 599, endPoint y: 254, distance: 202.7
click at [599, 253] on div "3 2 1 Finding a solid contractor takes more than a quick Google search. In Staf…" at bounding box center [702, 291] width 222 height 200
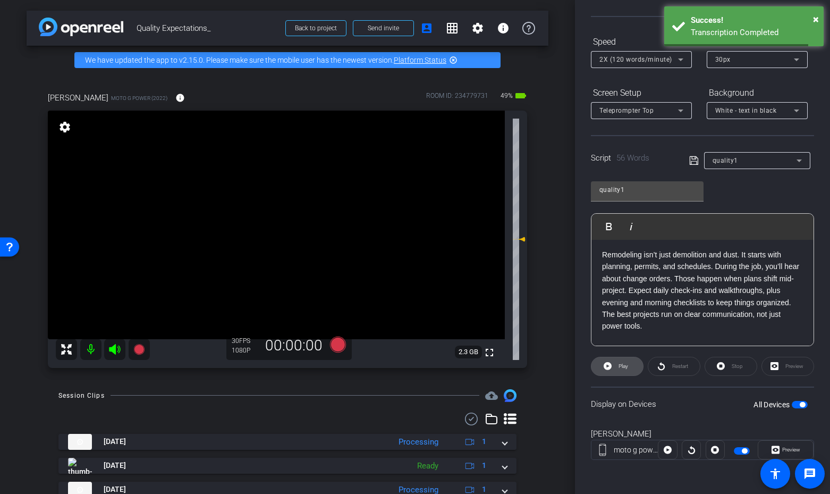
click at [616, 367] on span "Play" at bounding box center [622, 366] width 12 height 15
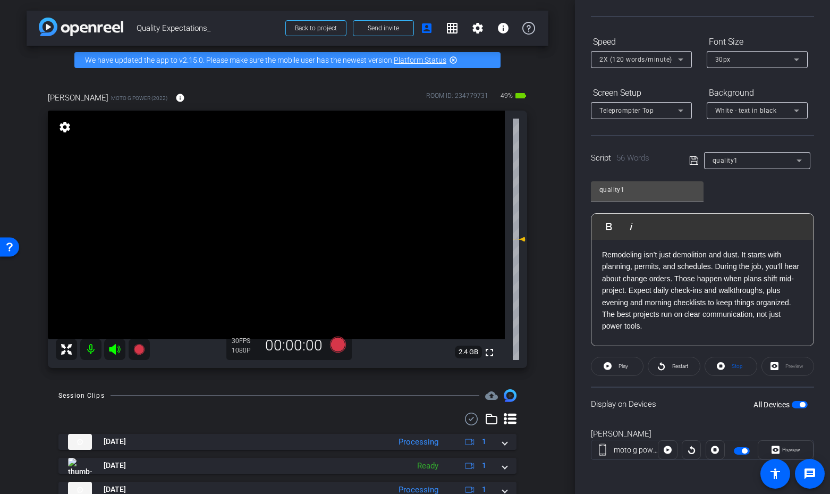
click at [115, 349] on icon at bounding box center [114, 349] width 11 height 11
click at [341, 346] on icon at bounding box center [338, 344] width 16 height 16
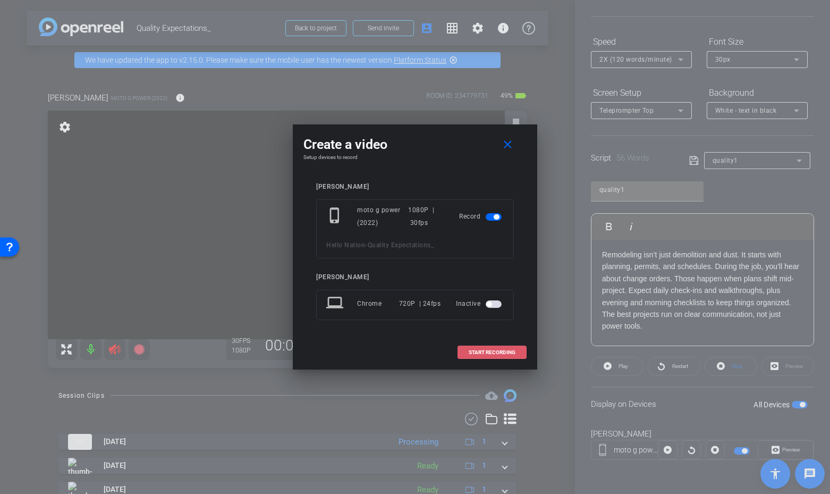
click at [487, 346] on span at bounding box center [492, 352] width 68 height 26
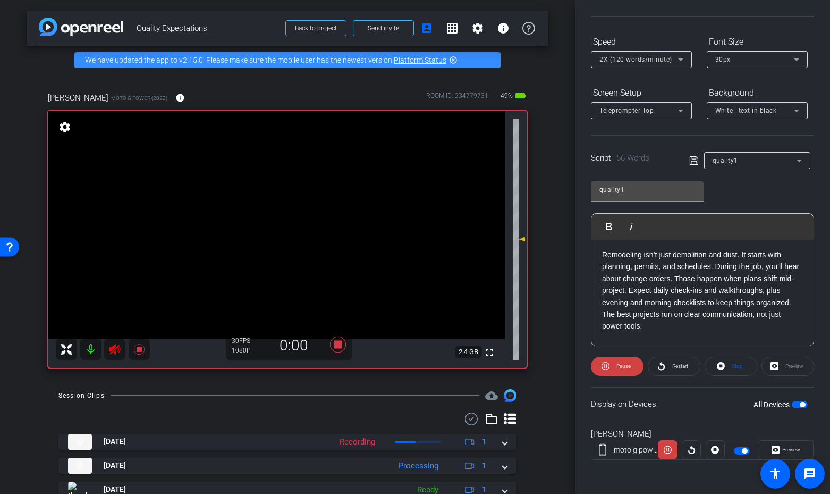
click at [674, 366] on span "Restart" at bounding box center [680, 366] width 16 height 6
click at [106, 344] on mat-icon at bounding box center [114, 348] width 21 height 21
click at [113, 346] on icon at bounding box center [114, 349] width 11 height 11
click at [684, 365] on span "Restart" at bounding box center [680, 366] width 16 height 6
click at [680, 366] on span "Restart" at bounding box center [680, 366] width 16 height 6
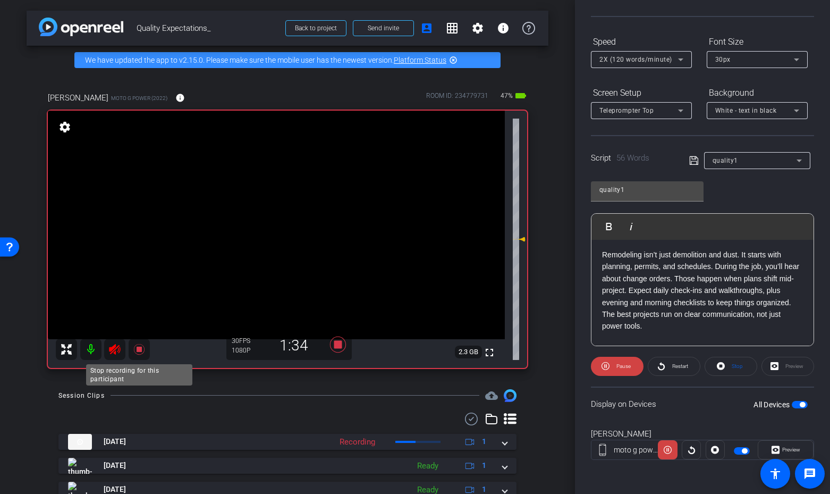
click at [141, 350] on icon at bounding box center [138, 349] width 11 height 11
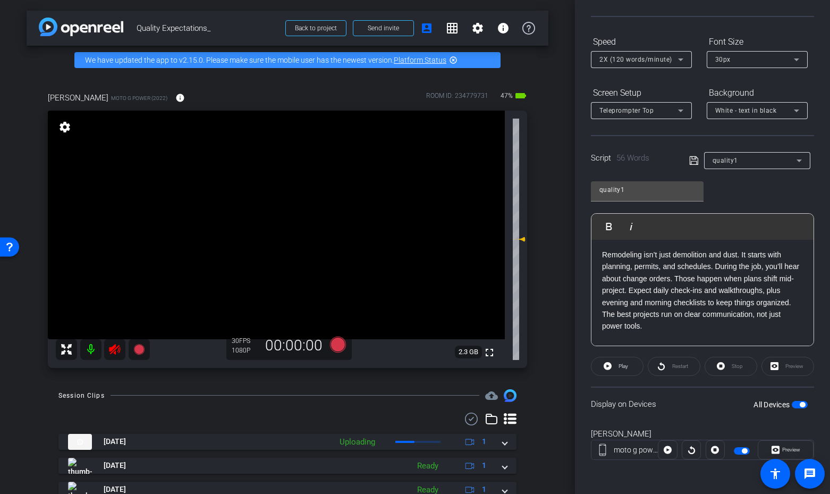
drag, startPoint x: 114, startPoint y: 347, endPoint x: 353, endPoint y: 307, distance: 242.6
click at [114, 347] on icon at bounding box center [114, 349] width 13 height 13
click at [802, 404] on span "button" at bounding box center [802, 404] width 5 height 5
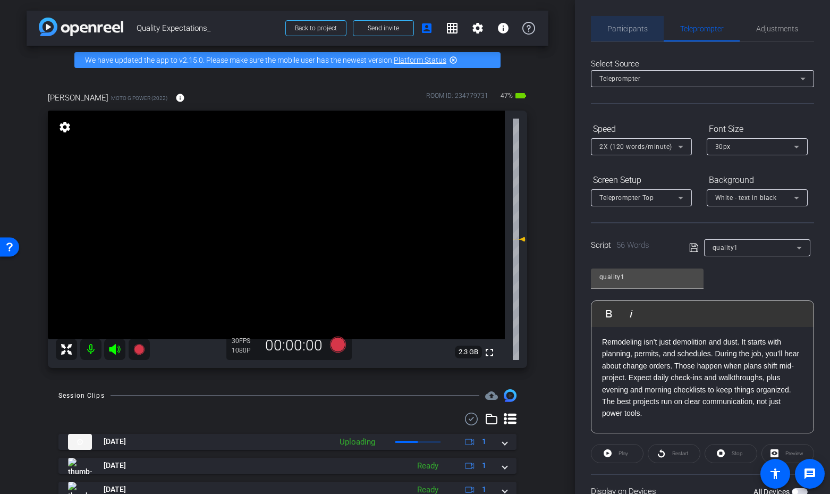
click at [630, 25] on span "Participants" at bounding box center [627, 28] width 40 height 7
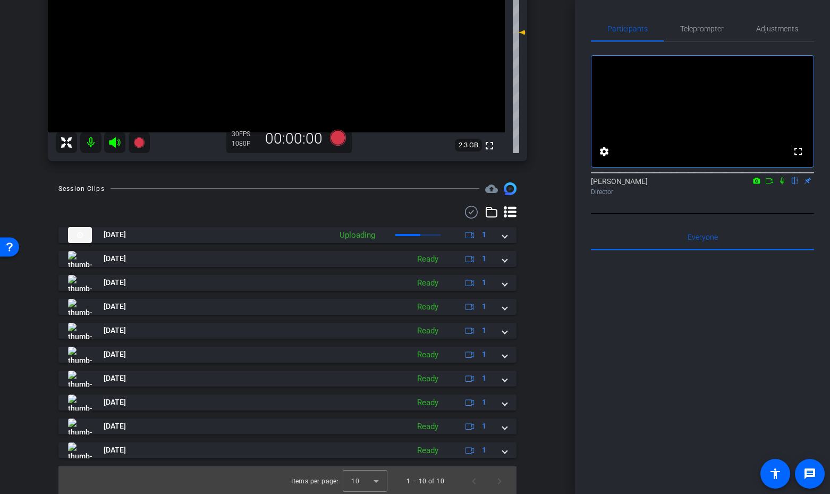
scroll to position [209, 0]
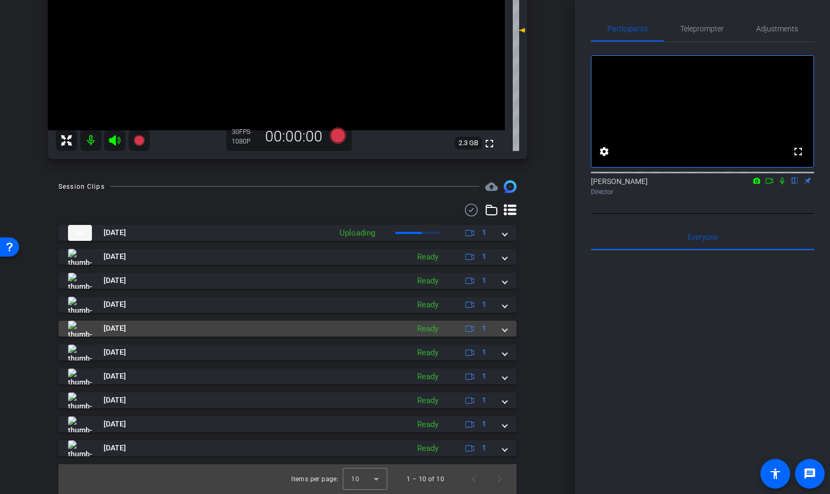
click at [505, 327] on span at bounding box center [505, 327] width 4 height 11
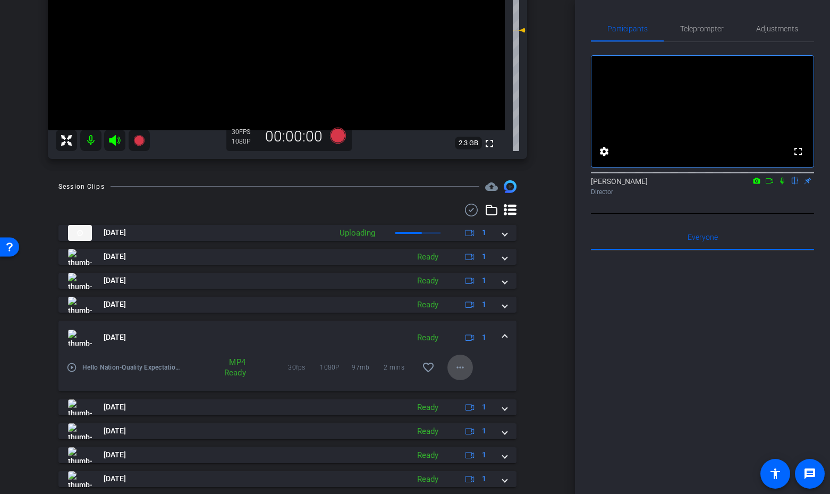
click at [456, 365] on mat-icon "more_horiz" at bounding box center [460, 367] width 13 height 13
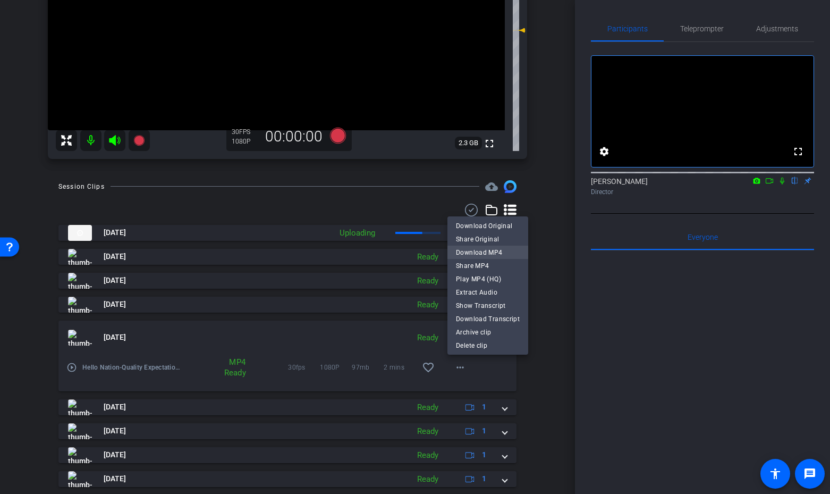
click at [484, 251] on span "Download MP4" at bounding box center [488, 251] width 64 height 13
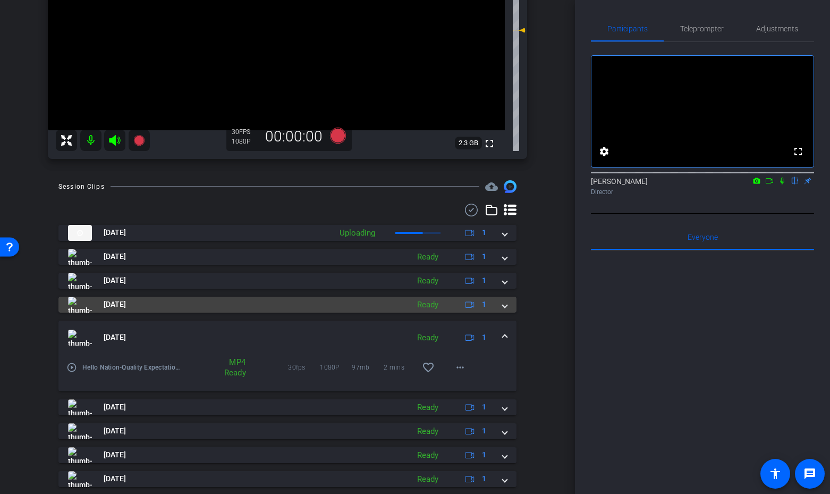
click at [507, 304] on span at bounding box center [505, 304] width 4 height 11
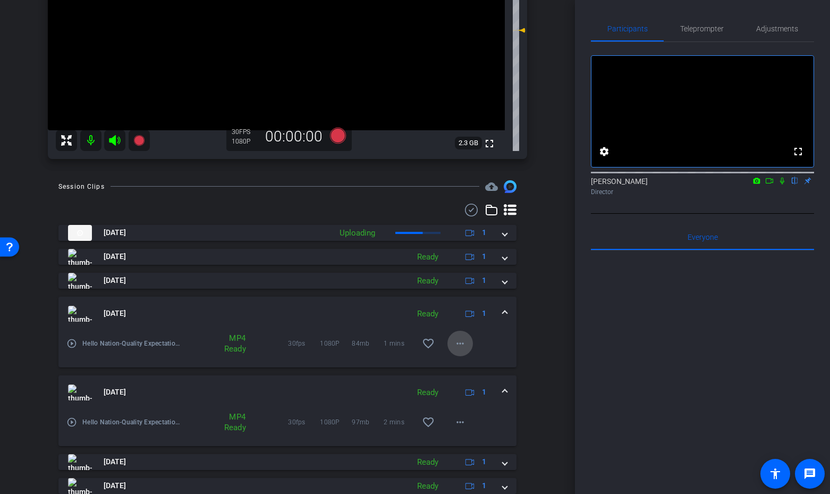
click at [462, 345] on mat-icon "more_horiz" at bounding box center [460, 343] width 13 height 13
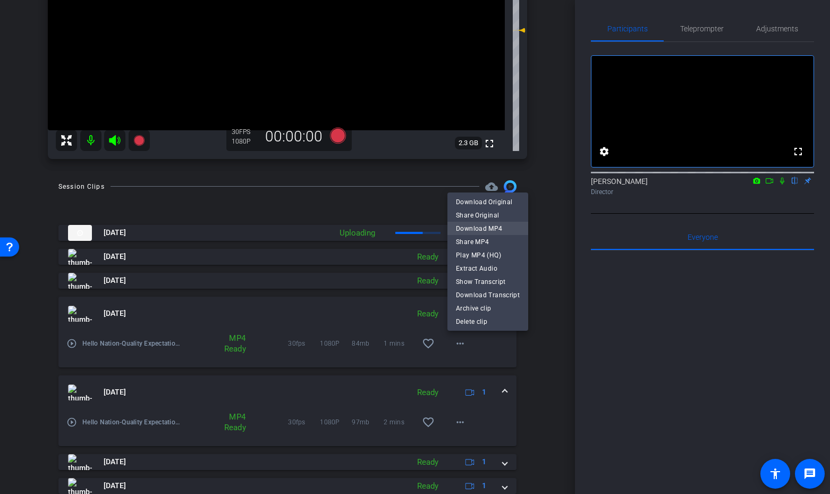
click at [478, 228] on span "Download MP4" at bounding box center [488, 228] width 64 height 13
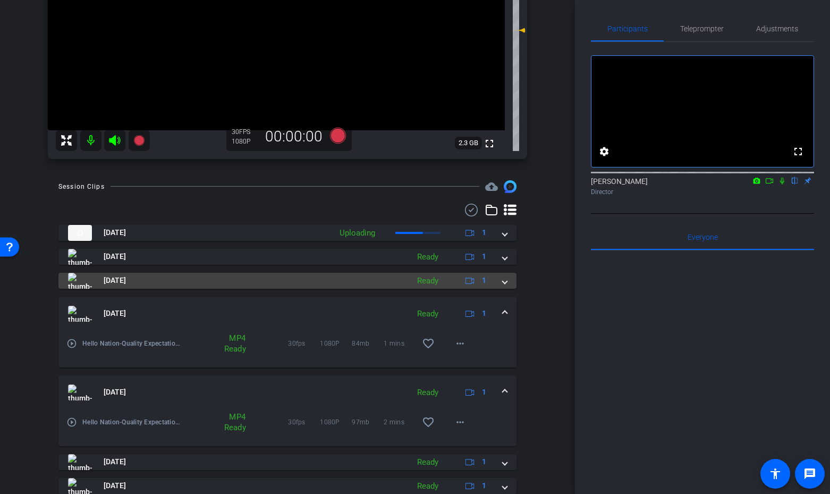
drag, startPoint x: 507, startPoint y: 276, endPoint x: 506, endPoint y: 292, distance: 15.5
click at [507, 276] on mat-expansion-panel-header "Oct 6, 2025 Ready 1" at bounding box center [287, 281] width 458 height 16
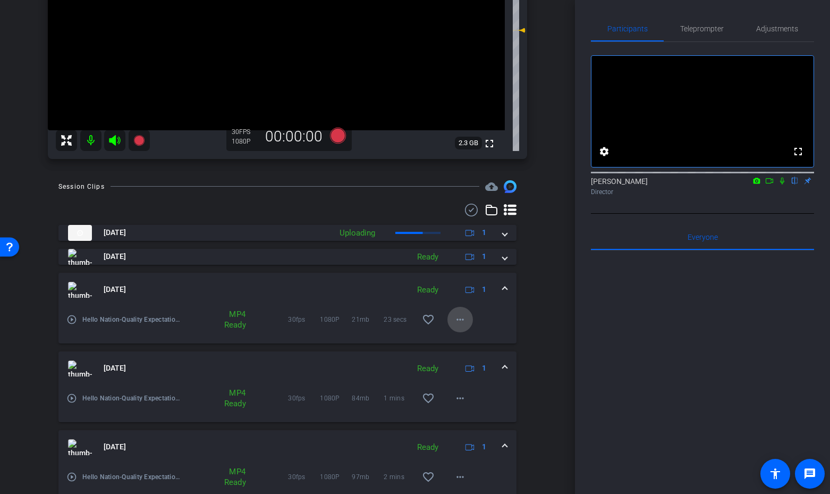
click at [462, 322] on mat-icon "more_horiz" at bounding box center [460, 319] width 13 height 13
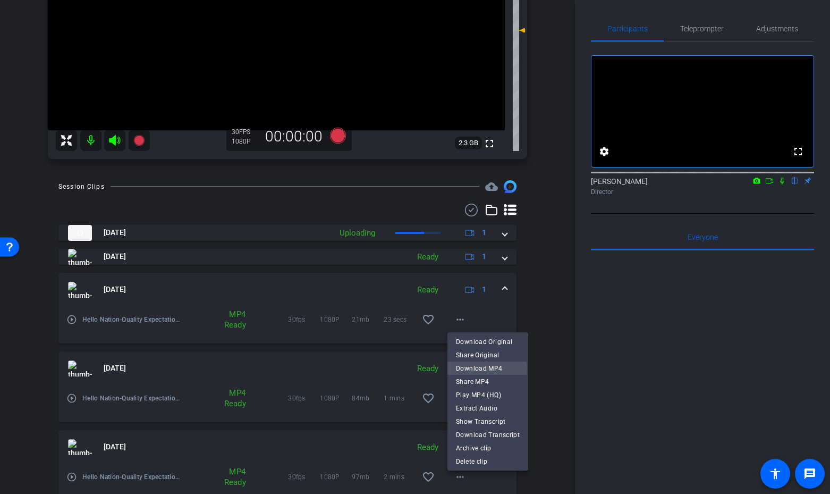
drag, startPoint x: 481, startPoint y: 368, endPoint x: 481, endPoint y: 336, distance: 32.4
click at [481, 368] on span "Download MP4" at bounding box center [488, 367] width 64 height 13
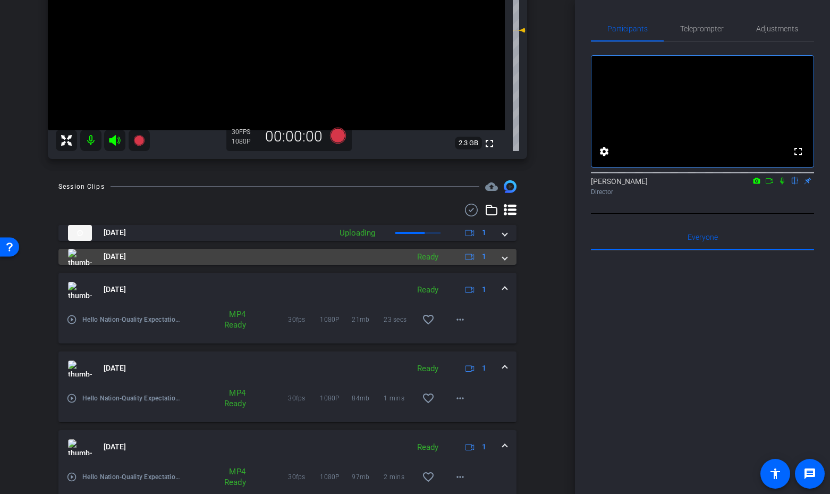
click at [503, 252] on span at bounding box center [505, 256] width 4 height 11
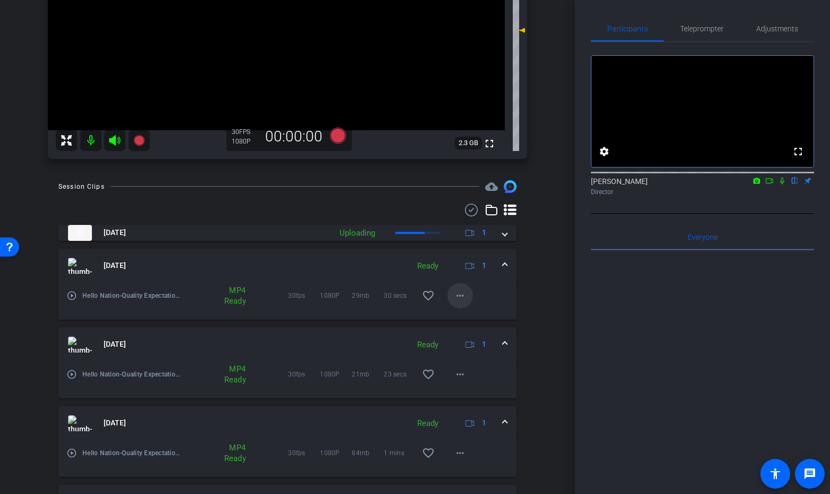
click at [462, 300] on mat-icon "more_horiz" at bounding box center [460, 295] width 13 height 13
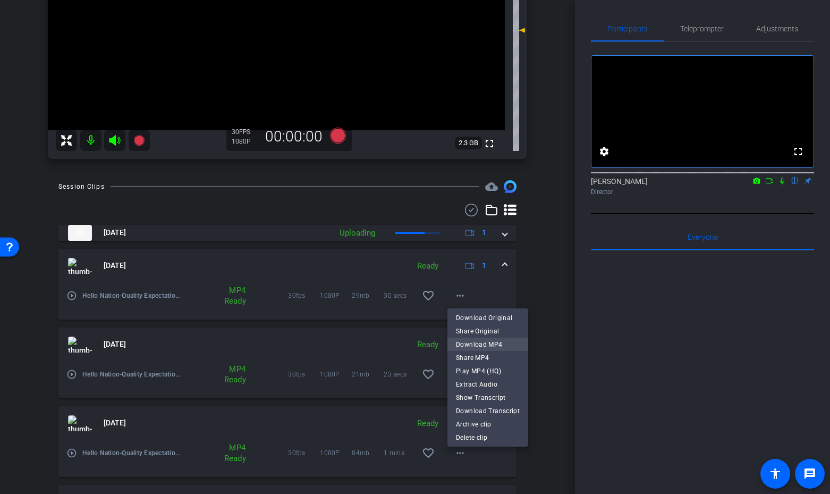
click at [478, 345] on span "Download MP4" at bounding box center [488, 343] width 64 height 13
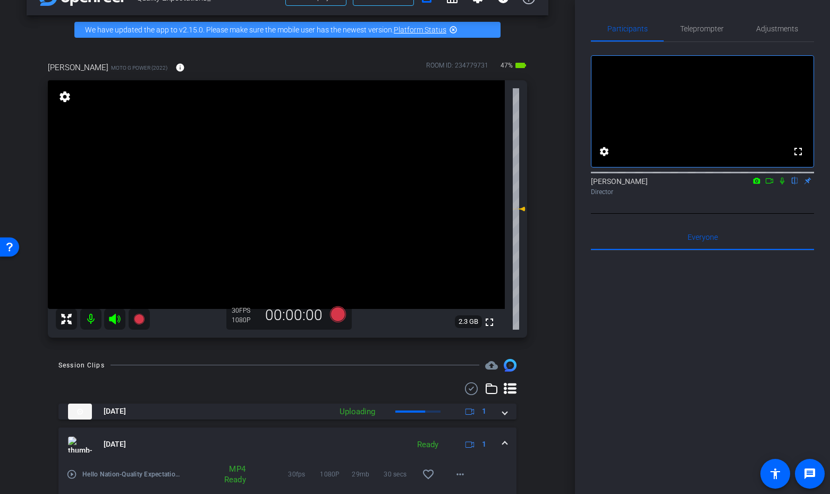
scroll to position [21, 0]
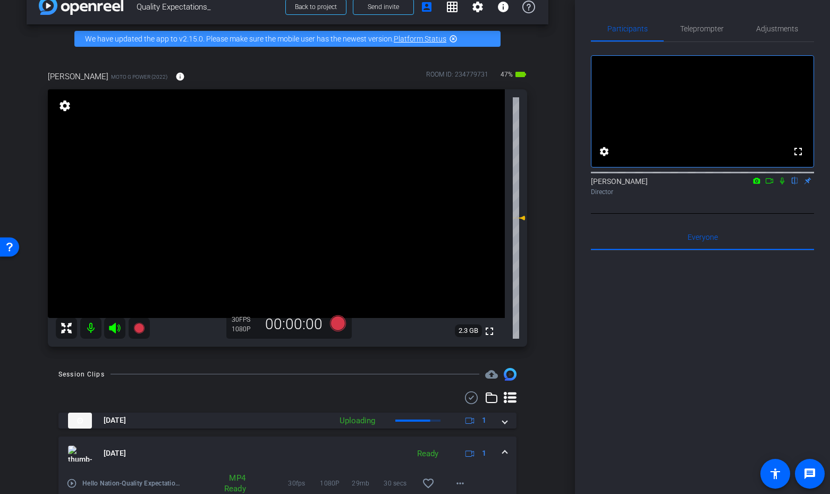
click at [588, 326] on div "Participants Teleprompter Adjustments fullscreen settings Tim Epner flip Direct…" at bounding box center [702, 247] width 255 height 494
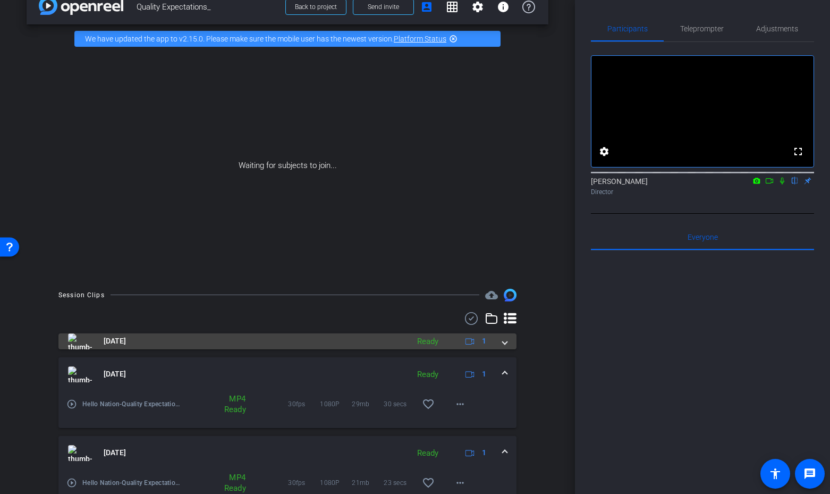
click at [499, 338] on div "Oct 6, 2025 Ready 1" at bounding box center [285, 341] width 435 height 16
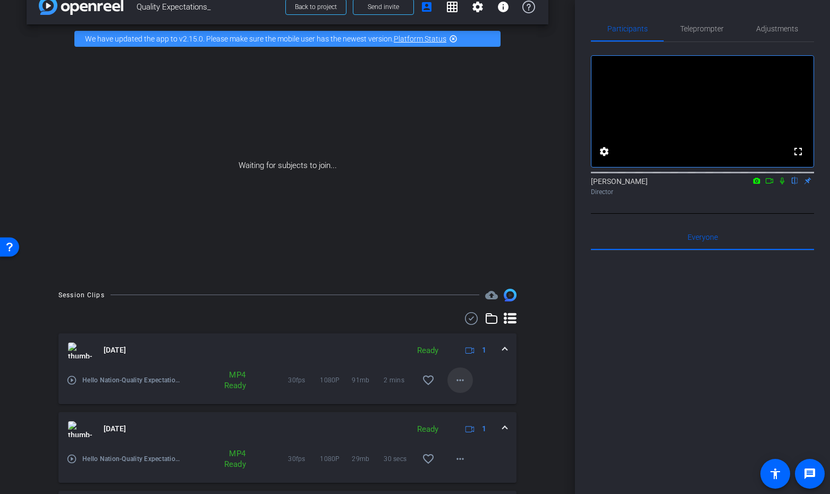
click at [453, 381] on span at bounding box center [460, 380] width 26 height 26
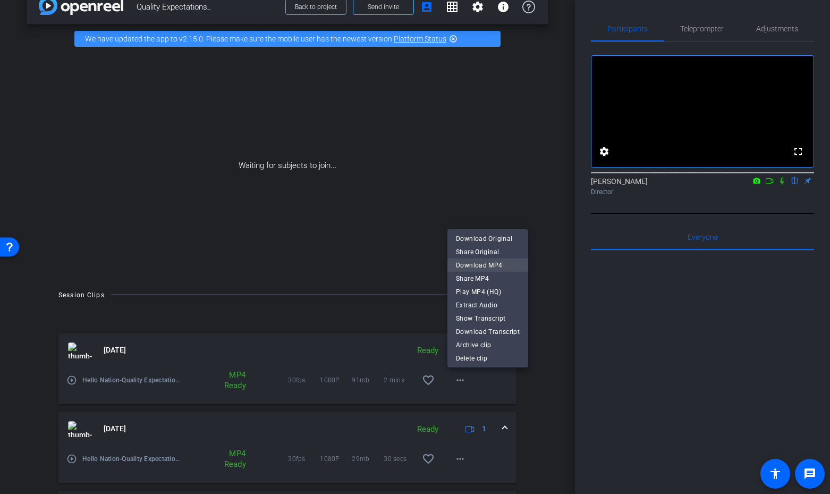
click at [469, 262] on span "Download MP4" at bounding box center [488, 264] width 64 height 13
